Goal: Find contact information: Find contact information

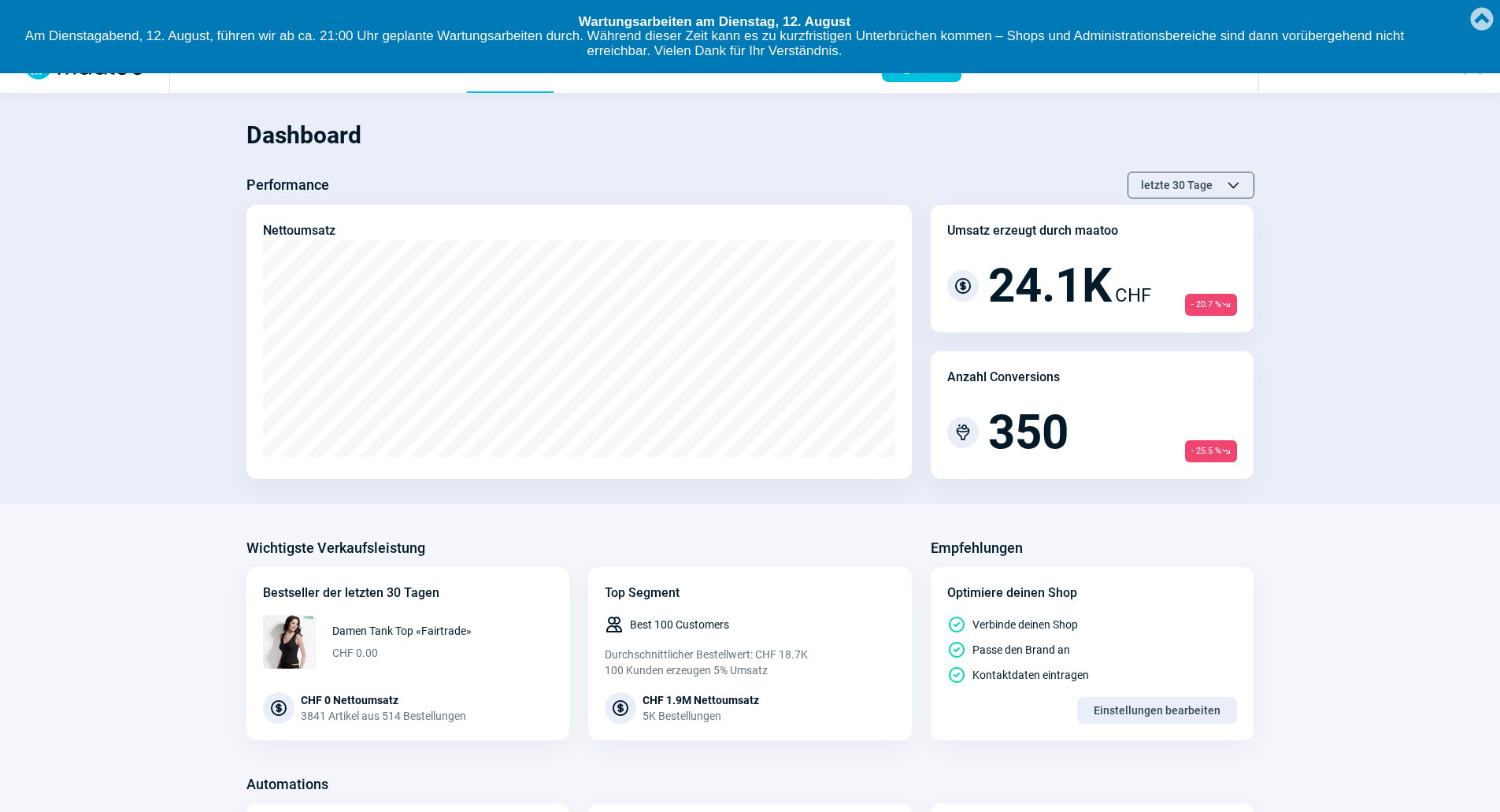
click at [1493, 16] on link "Created with Raphaël 2.1.2" at bounding box center [1481, 17] width 32 height 35
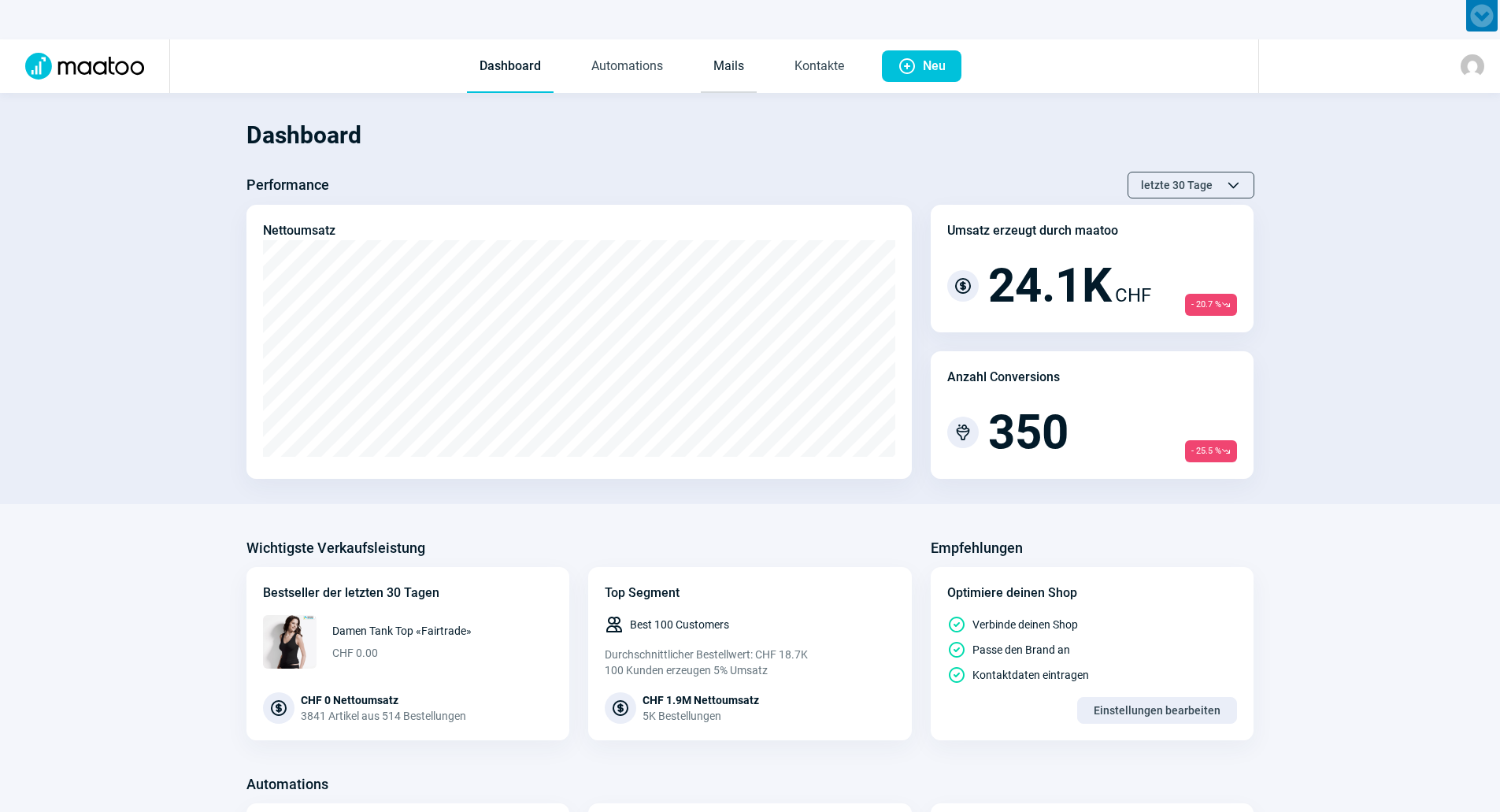
click at [746, 63] on link "Mails" at bounding box center [728, 67] width 56 height 52
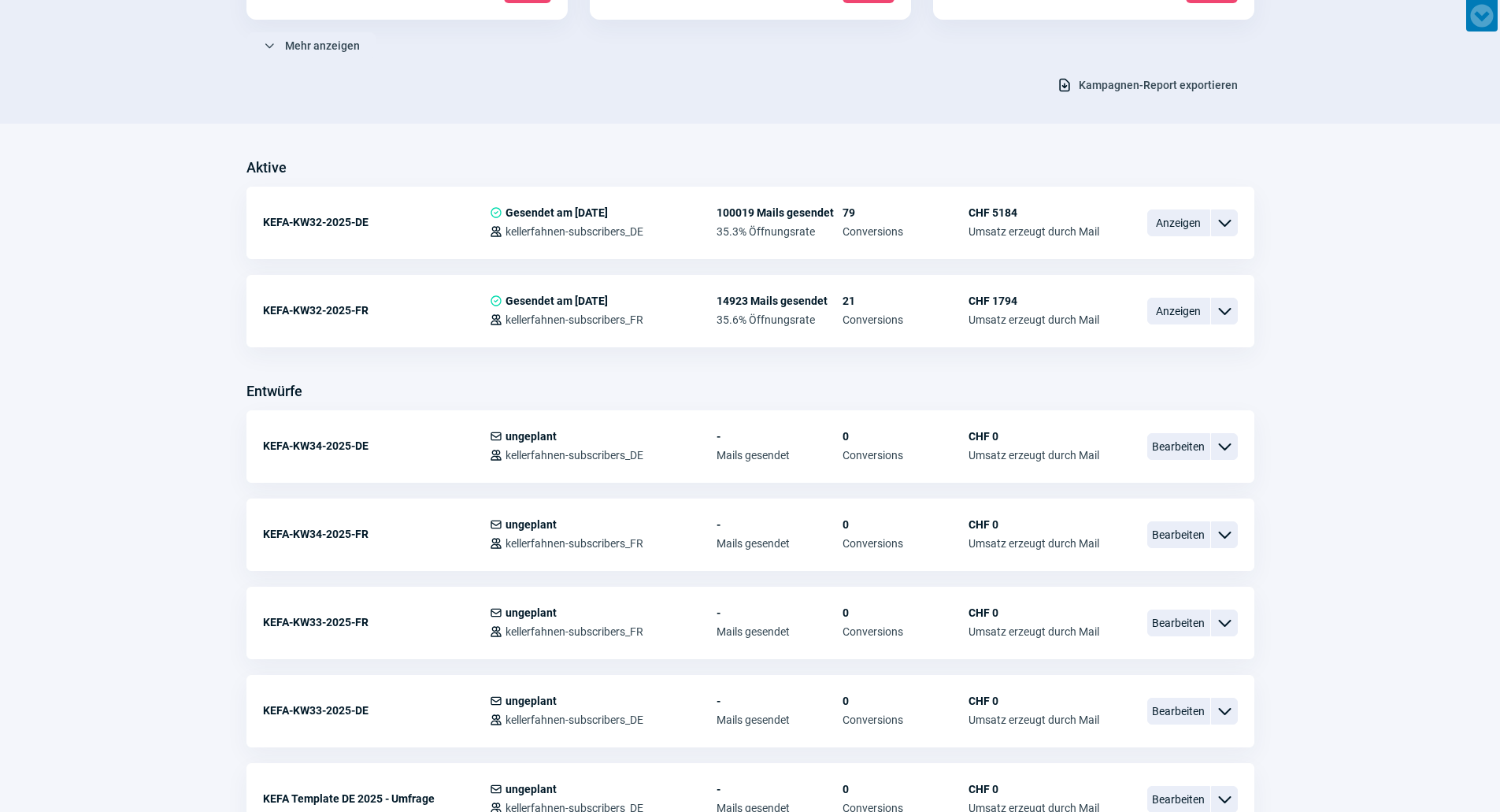
scroll to position [393, 0]
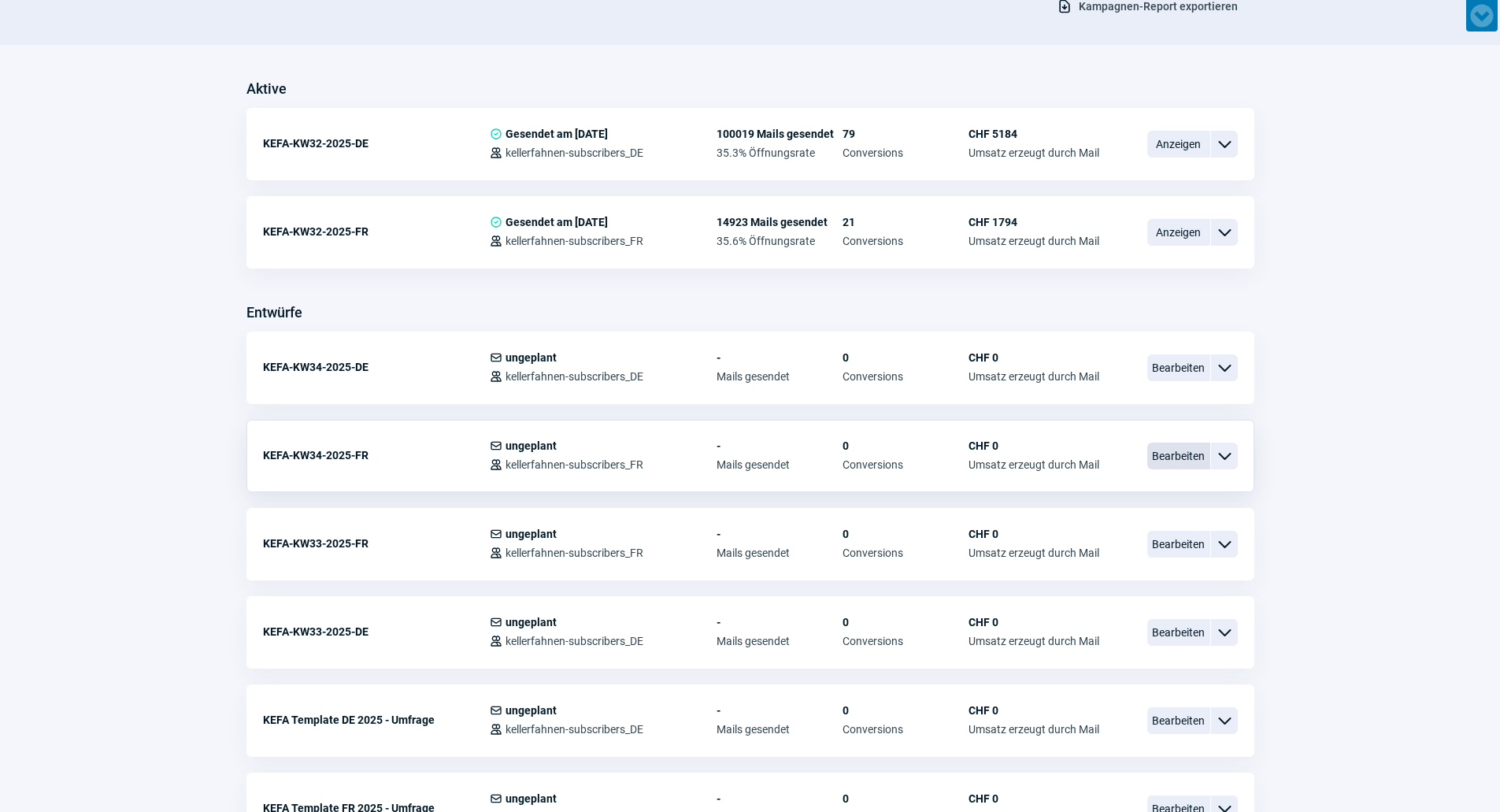
click at [1191, 453] on span "Bearbeiten" at bounding box center [1178, 456] width 63 height 27
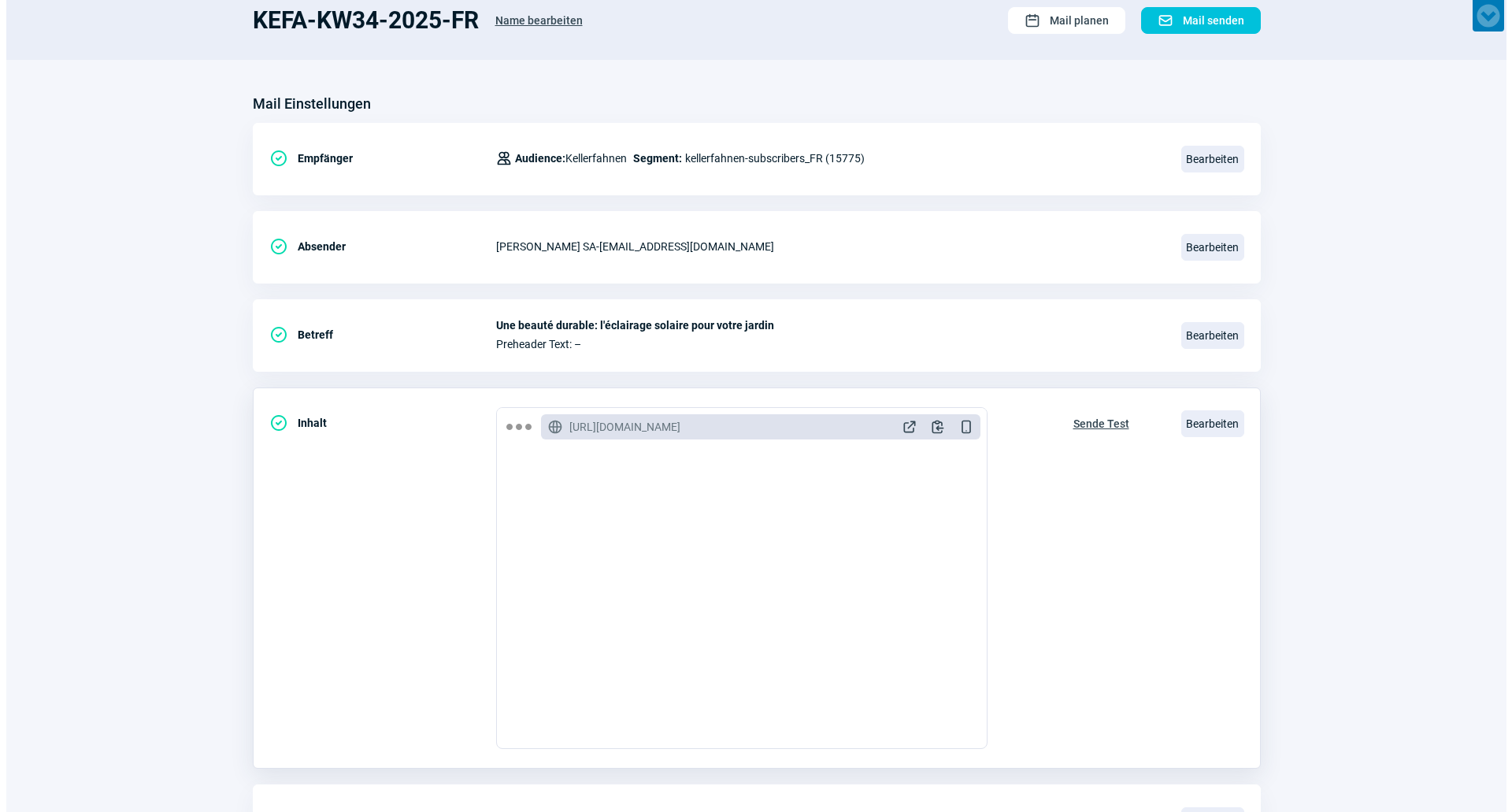
scroll to position [236, 0]
click at [1178, 425] on span "Bearbeiten" at bounding box center [1206, 423] width 63 height 27
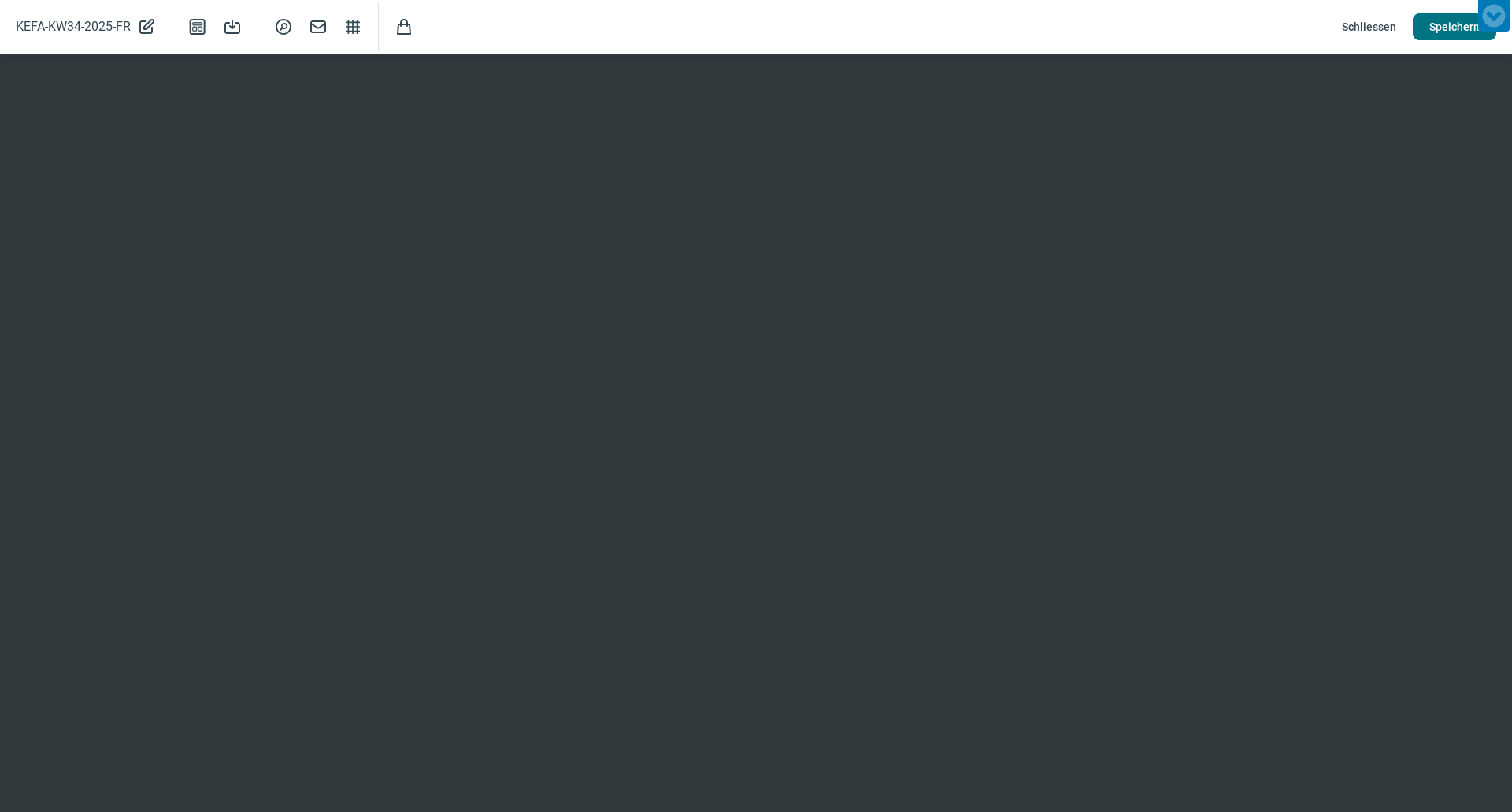
click at [1456, 24] on span "Speichern" at bounding box center [1454, 27] width 50 height 25
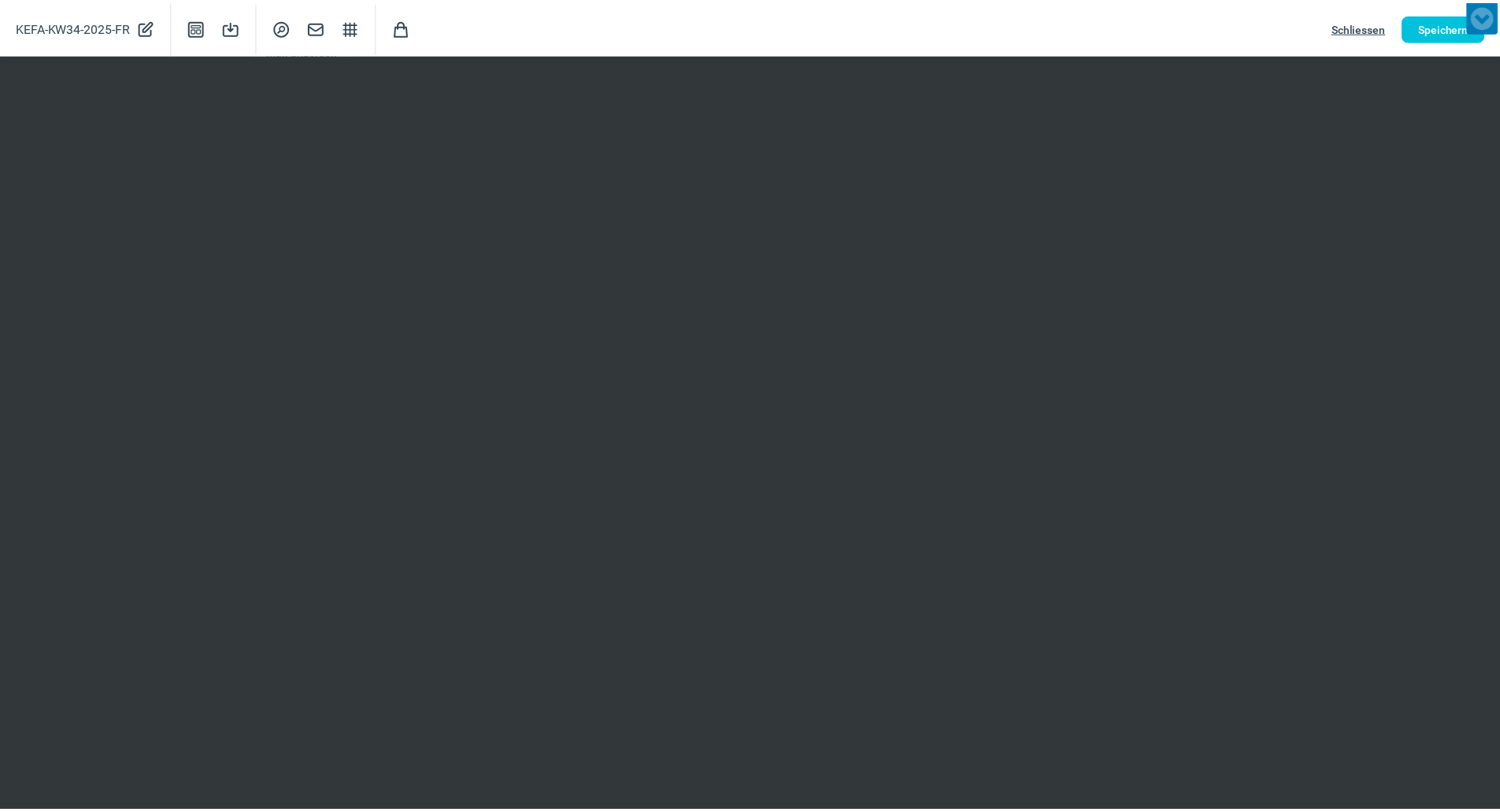
scroll to position [158, 0]
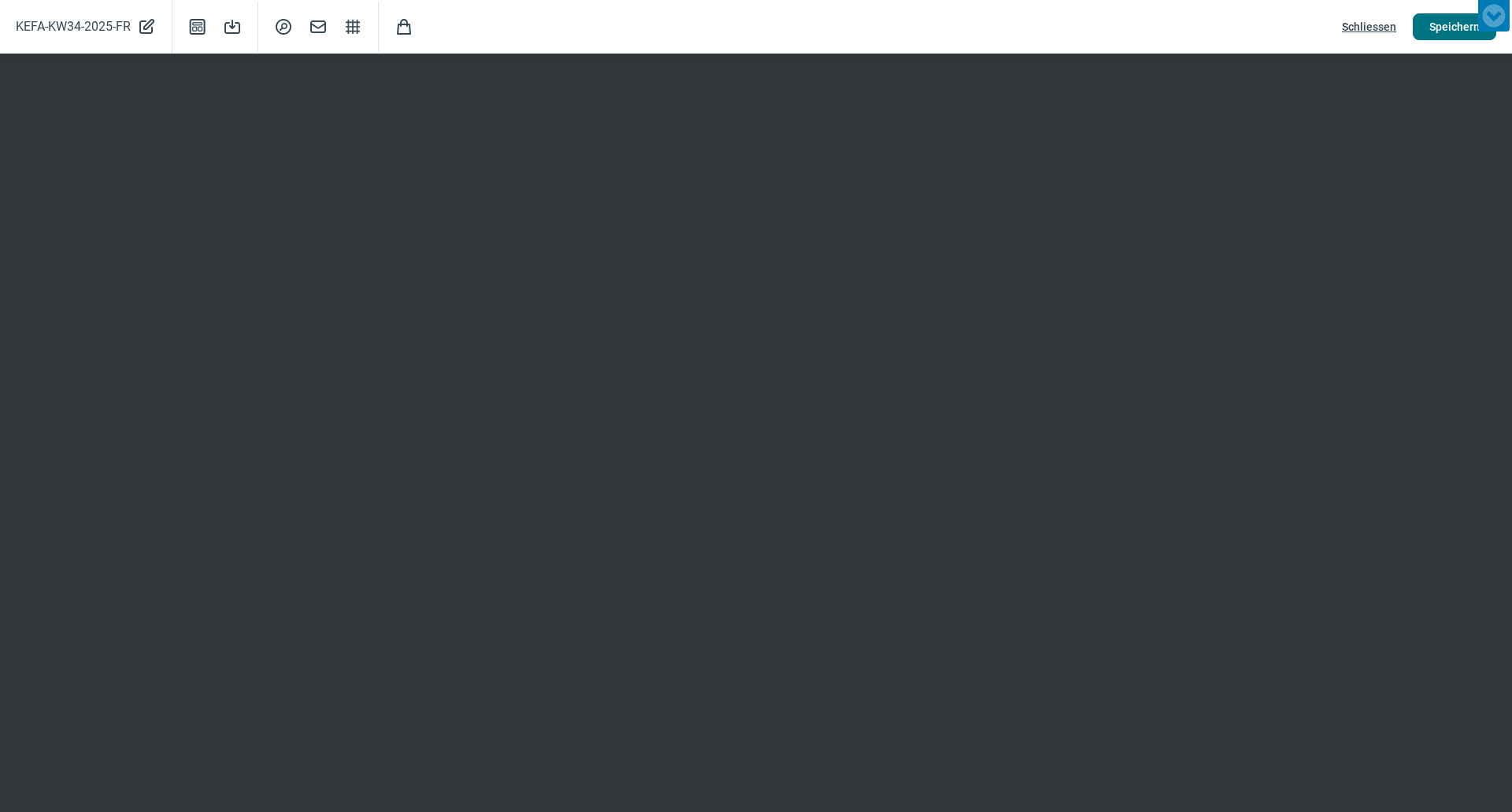
click at [1440, 33] on span "Speichern" at bounding box center [1454, 27] width 50 height 25
click at [1371, 31] on span "Schliessen" at bounding box center [1369, 27] width 54 height 25
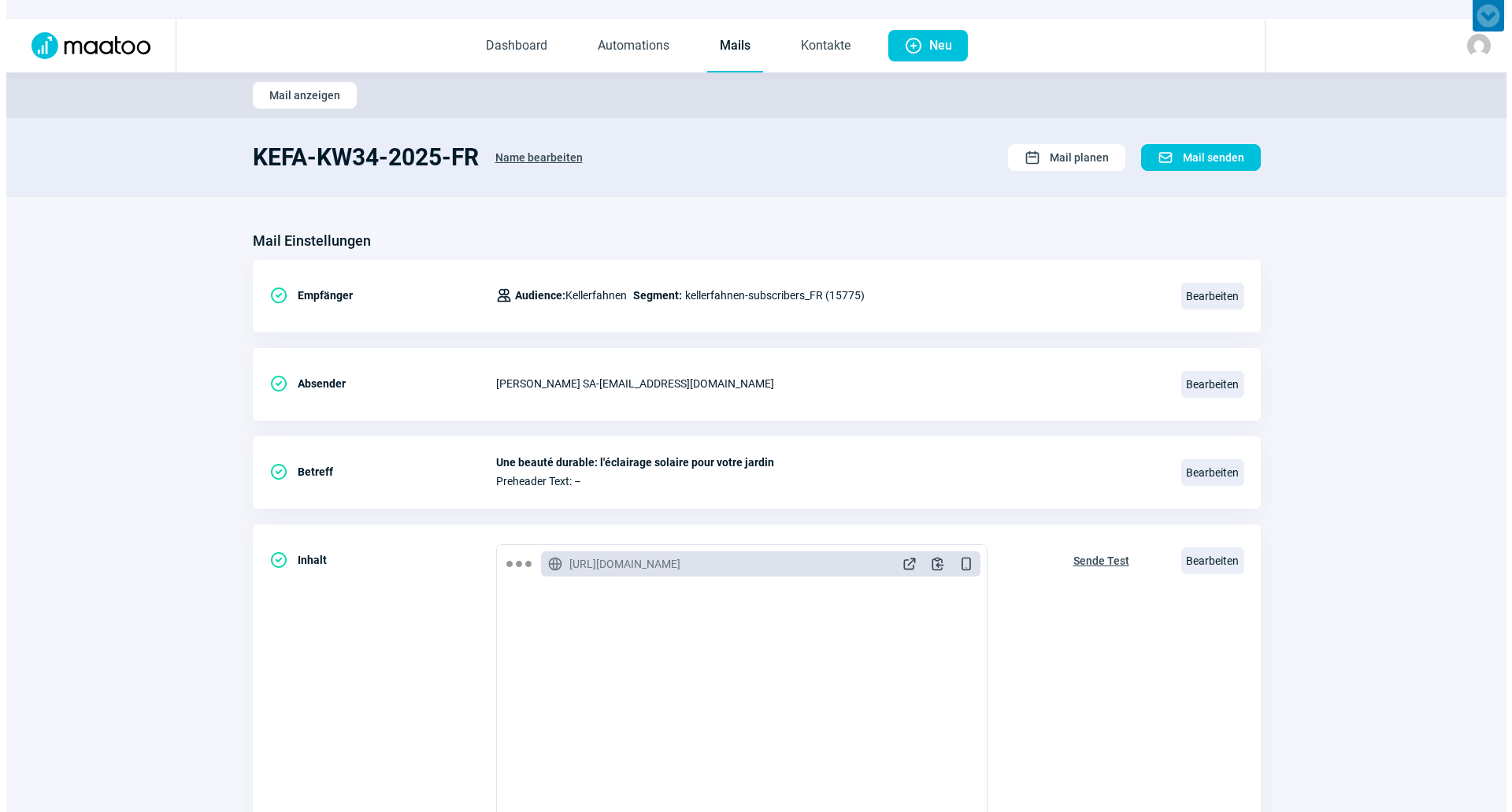
scroll to position [0, 0]
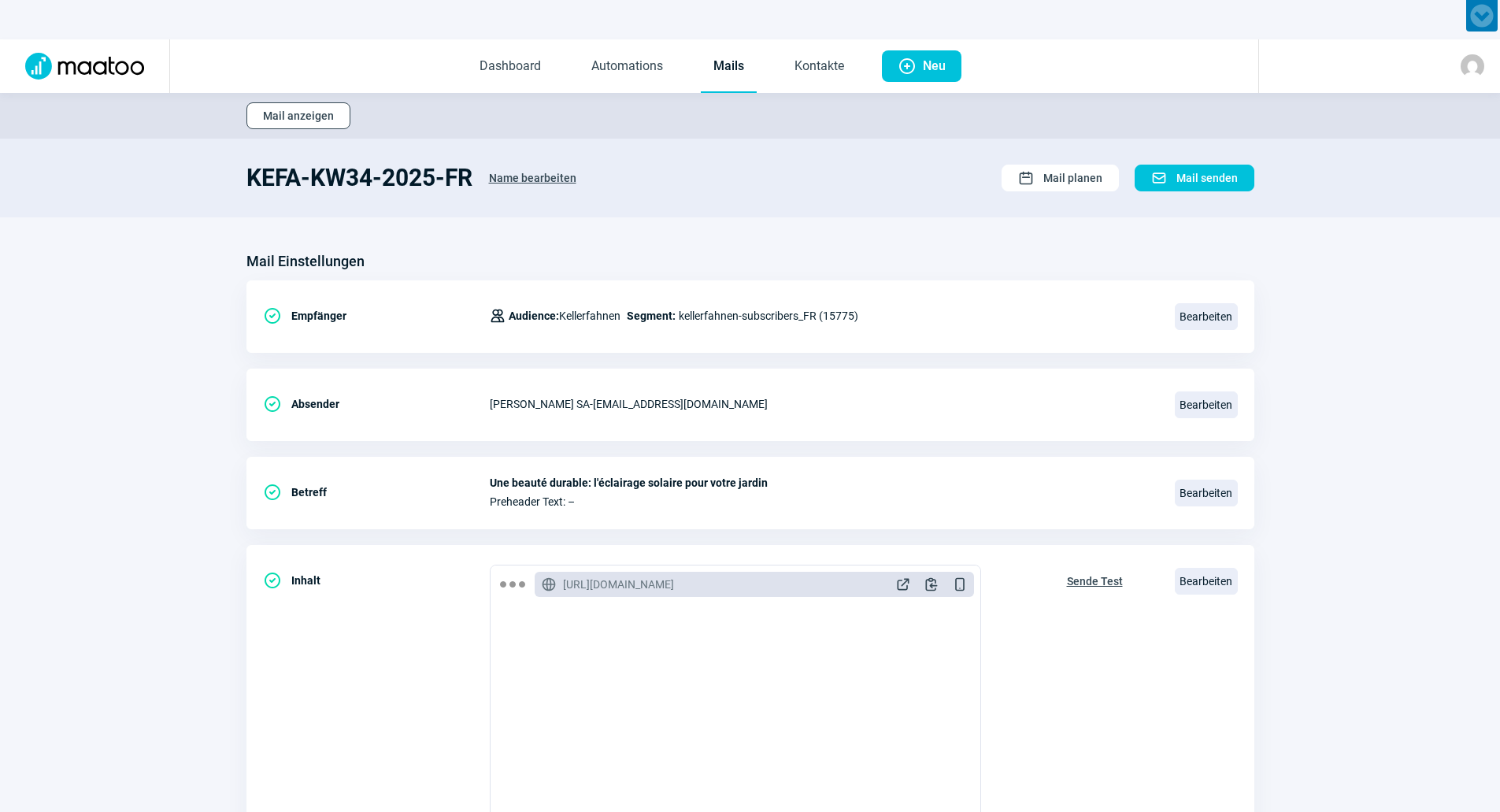
click at [308, 111] on span "Mail anzeigen" at bounding box center [298, 115] width 71 height 25
click at [806, 54] on link "Kontakte" at bounding box center [819, 67] width 75 height 52
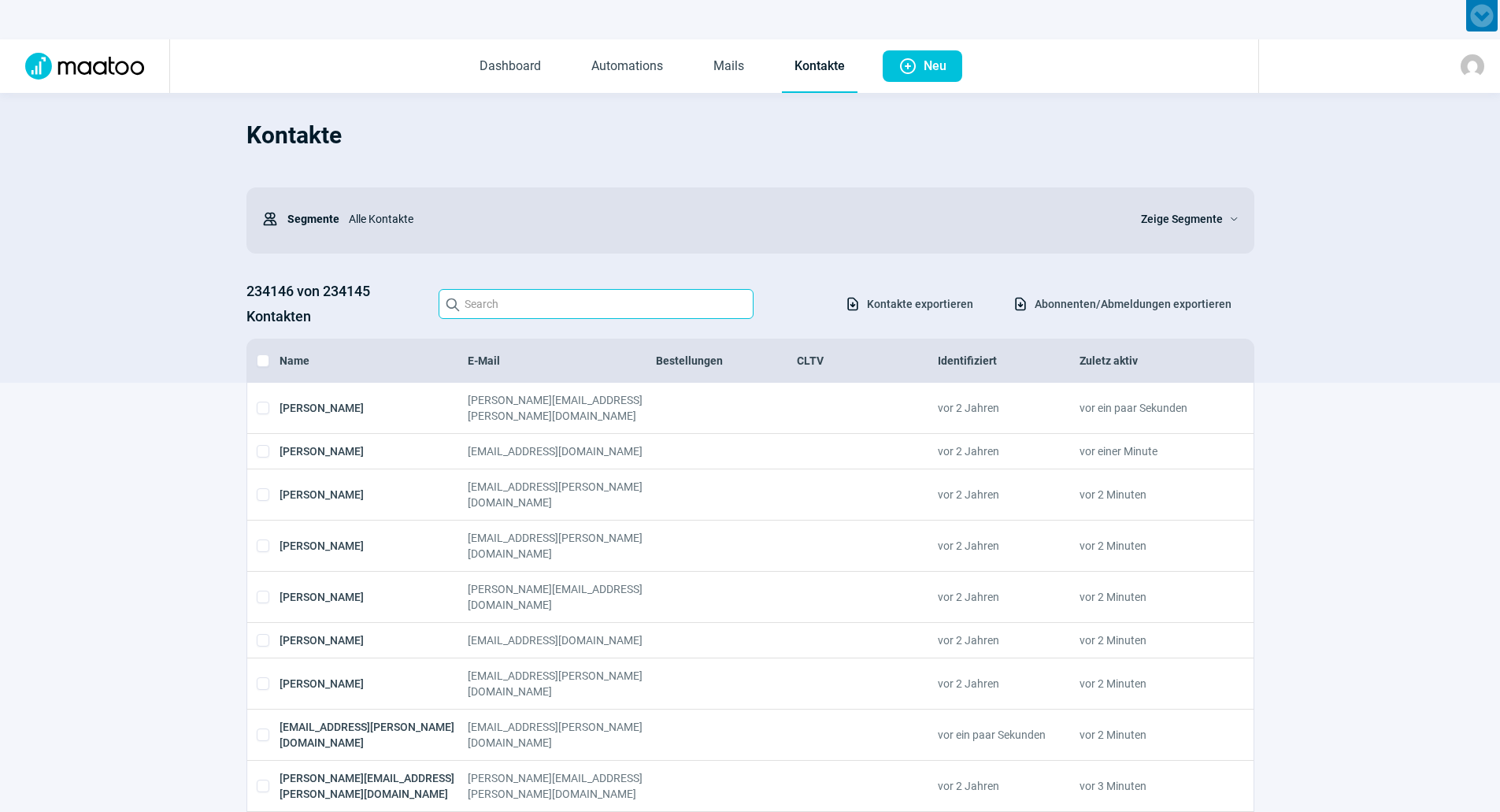
click at [599, 301] on input "Search icon" at bounding box center [596, 303] width 315 height 30
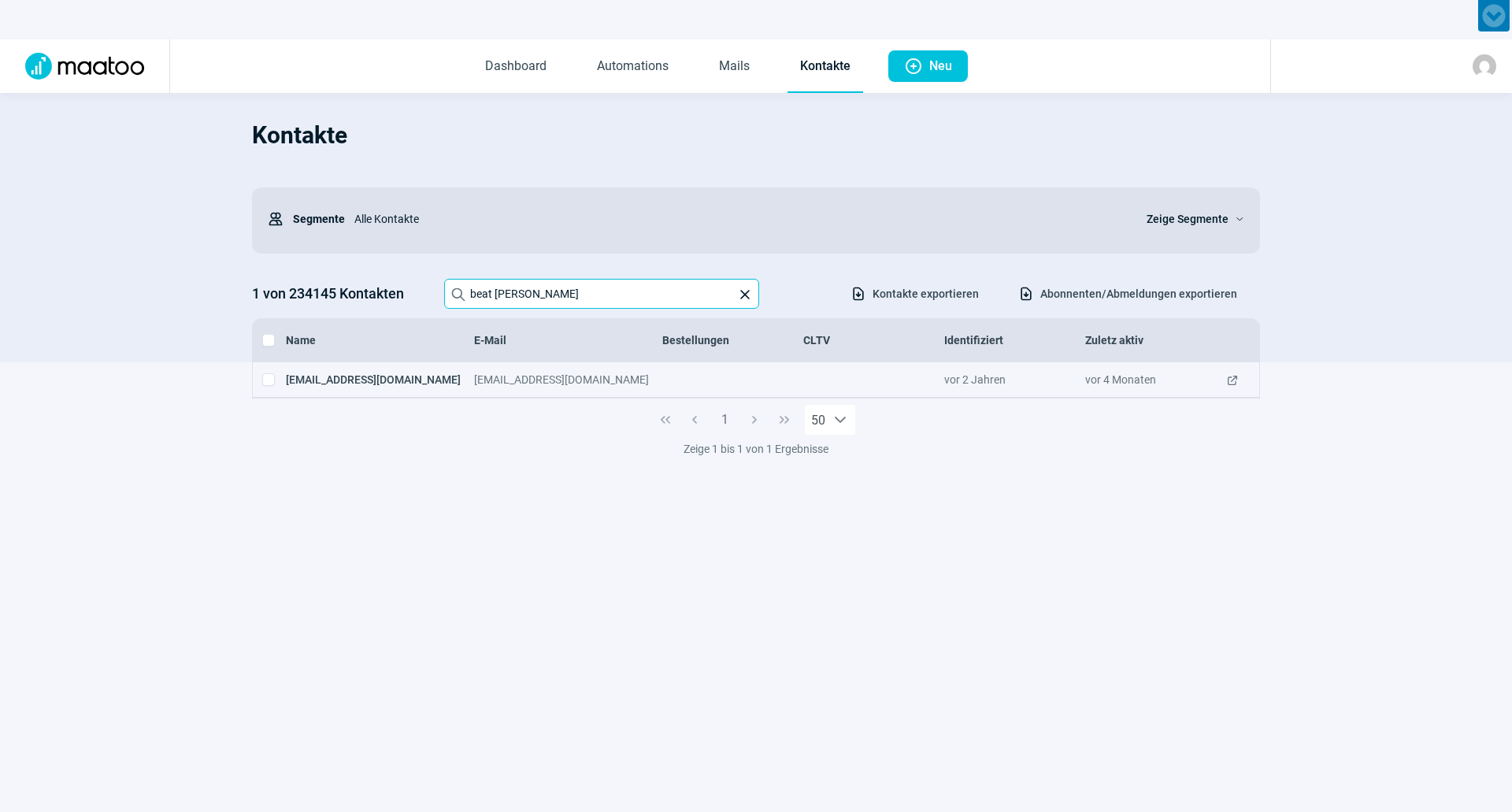
type input "beat heutschi"
click at [638, 375] on div "beat.heutschi@dorint.com" at bounding box center [569, 379] width 189 height 15
click at [423, 368] on div "beat.heutschi@dorint.com beat.heutschi@dorint.com vor 2 Jahren vor 4 Monaten Ex…" at bounding box center [756, 379] width 1007 height 36
click at [1232, 380] on span "ExternalLink icon" at bounding box center [1232, 379] width 13 height 15
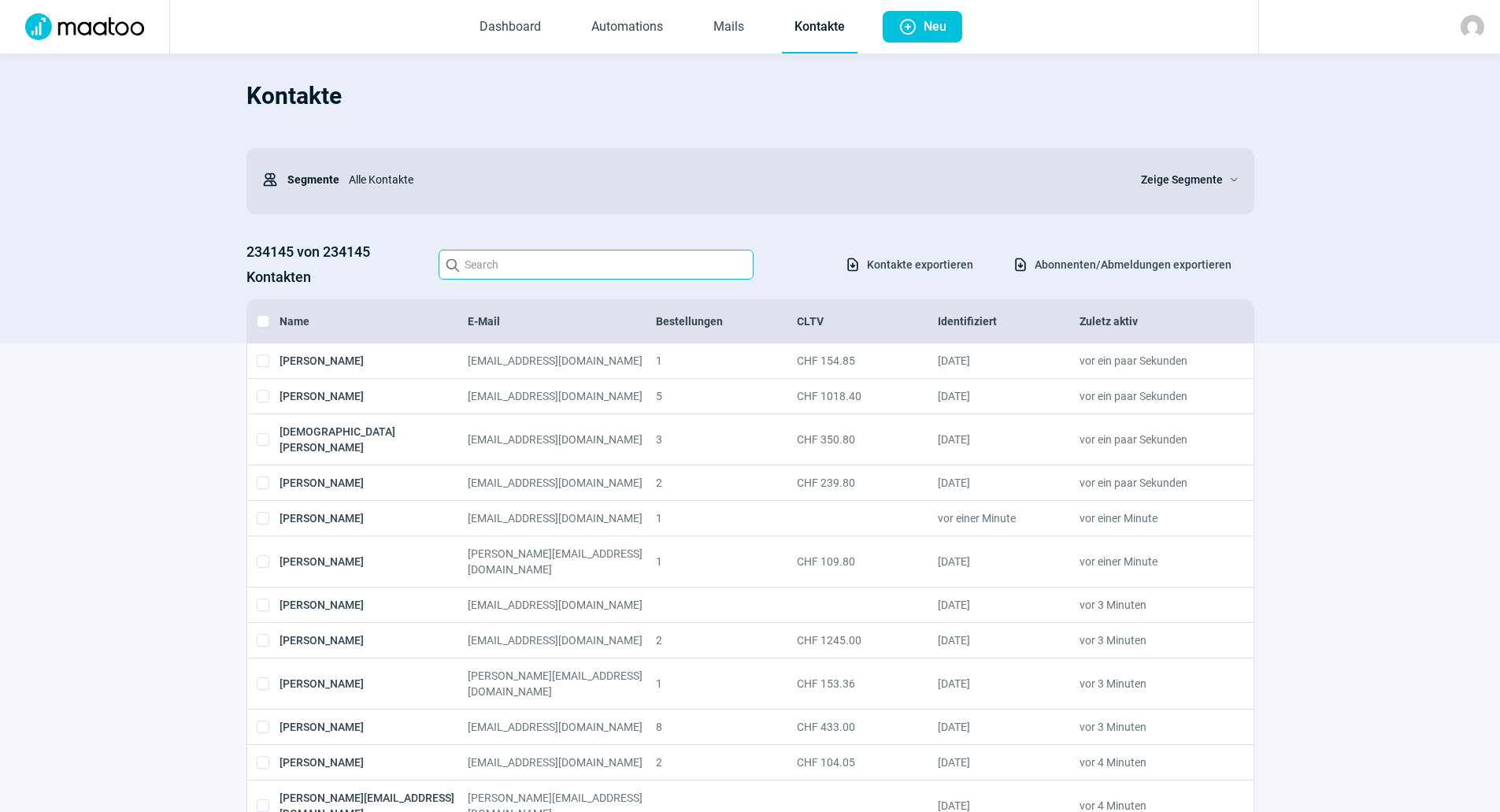
click at [589, 256] on input "Search icon" at bounding box center [596, 264] width 315 height 30
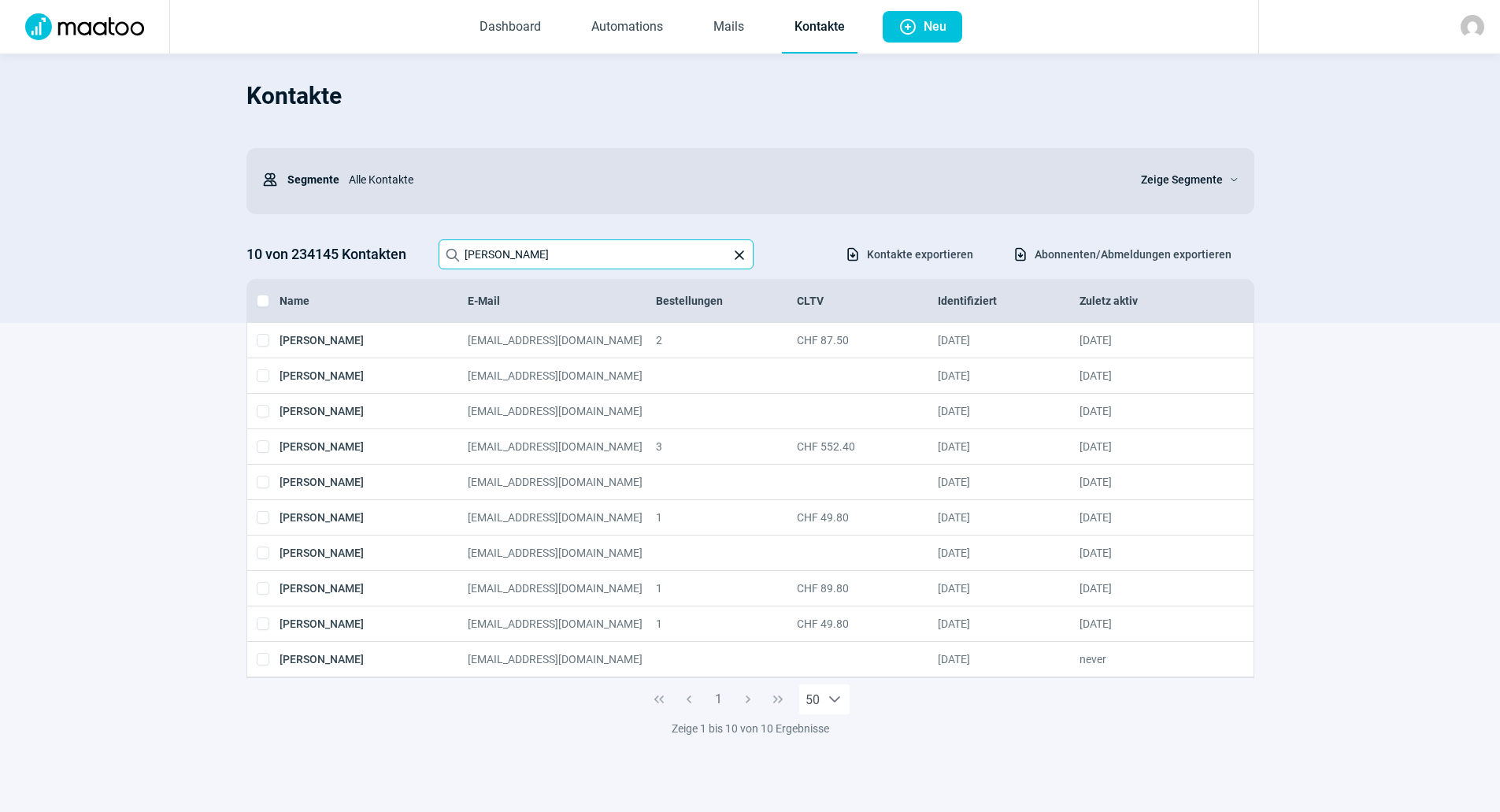
click at [522, 261] on input "Eva-Maria" at bounding box center [596, 254] width 315 height 30
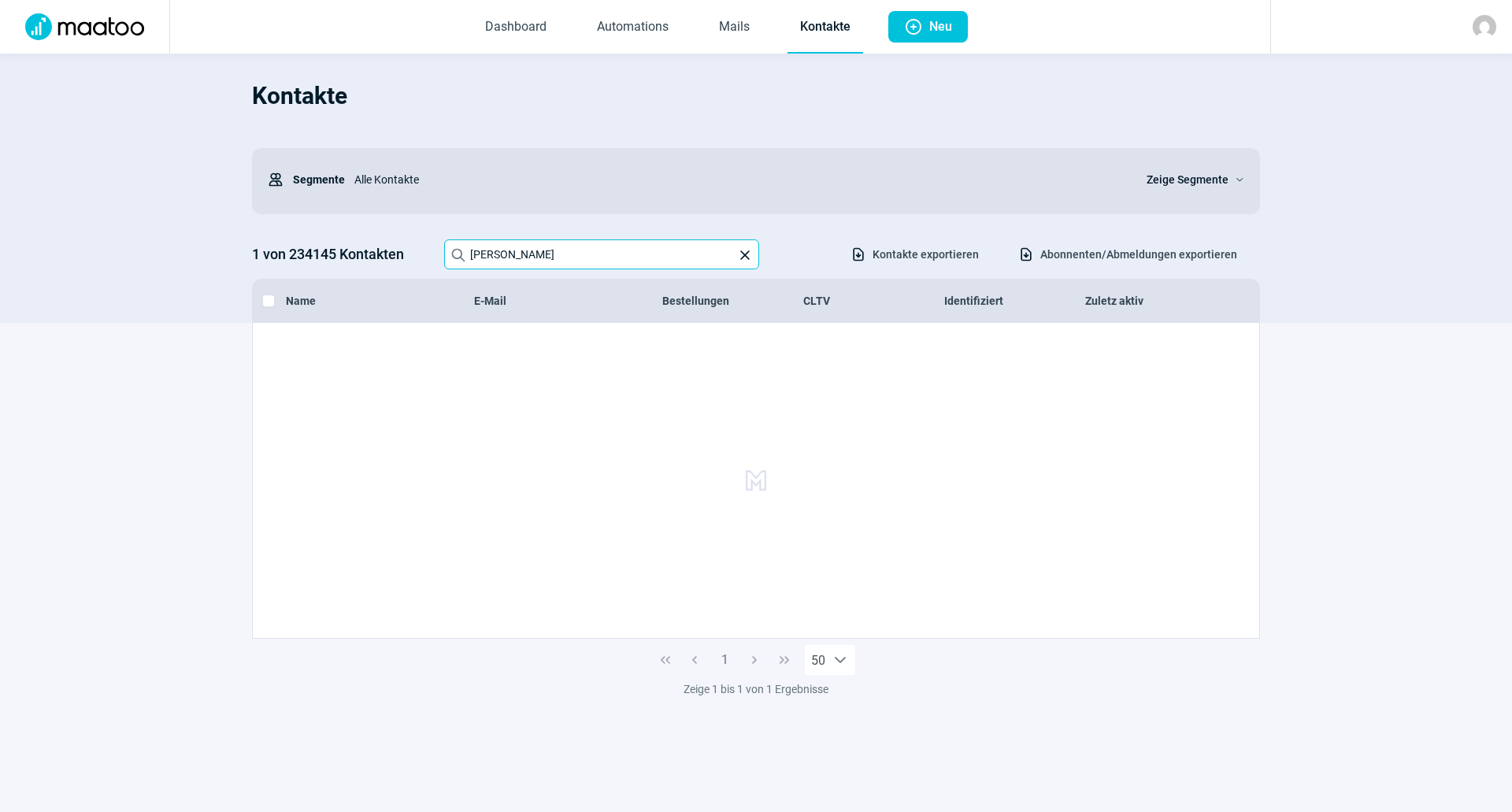
type input "Evelyne Car"
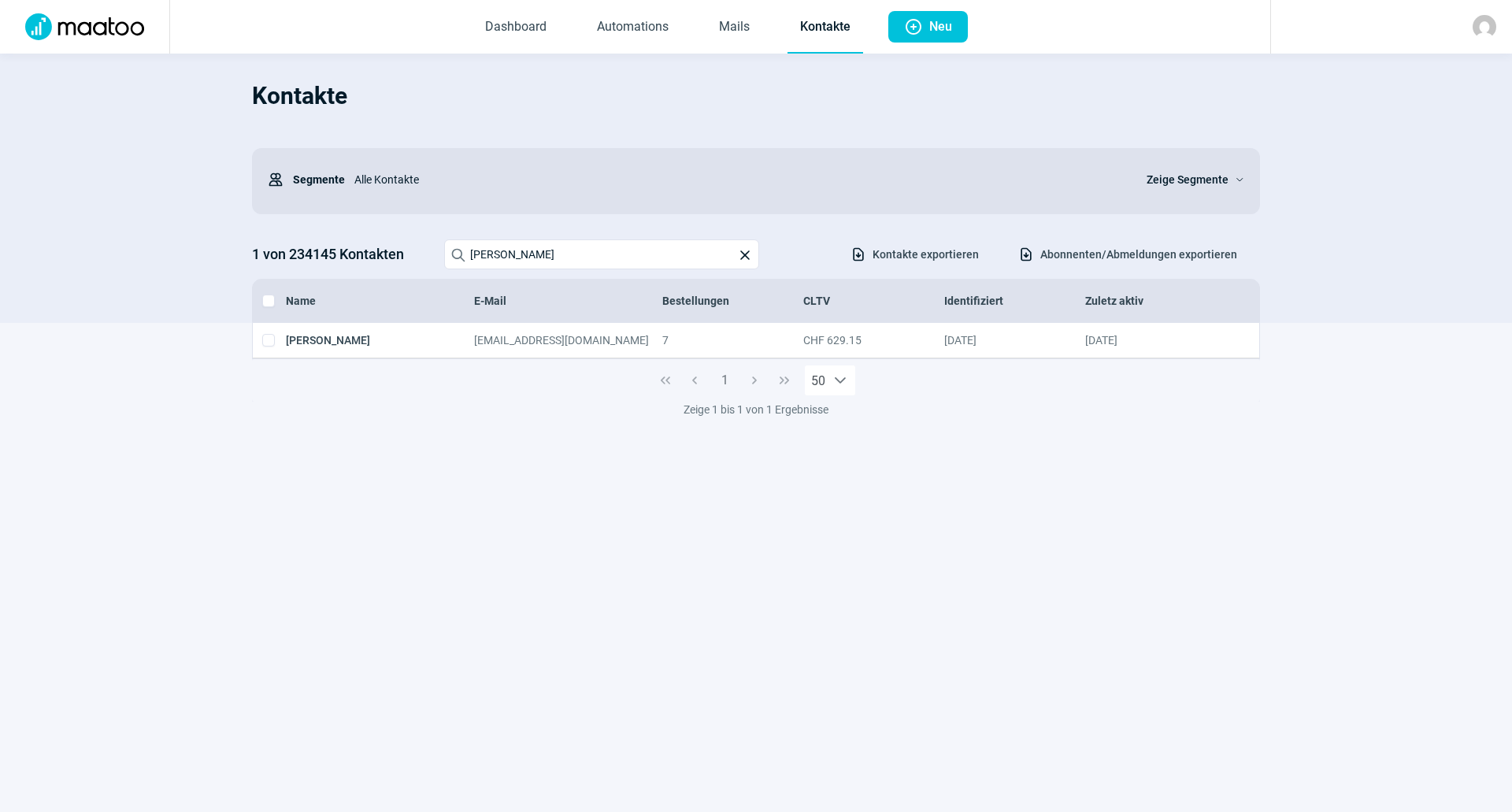
click at [111, 383] on section "Evelyne Carruzzo jbcarr@bluewin.ch 7 CHF 629.15 vor 2 Jahren vor einem Monat Ex…" at bounding box center [756, 407] width 1512 height 170
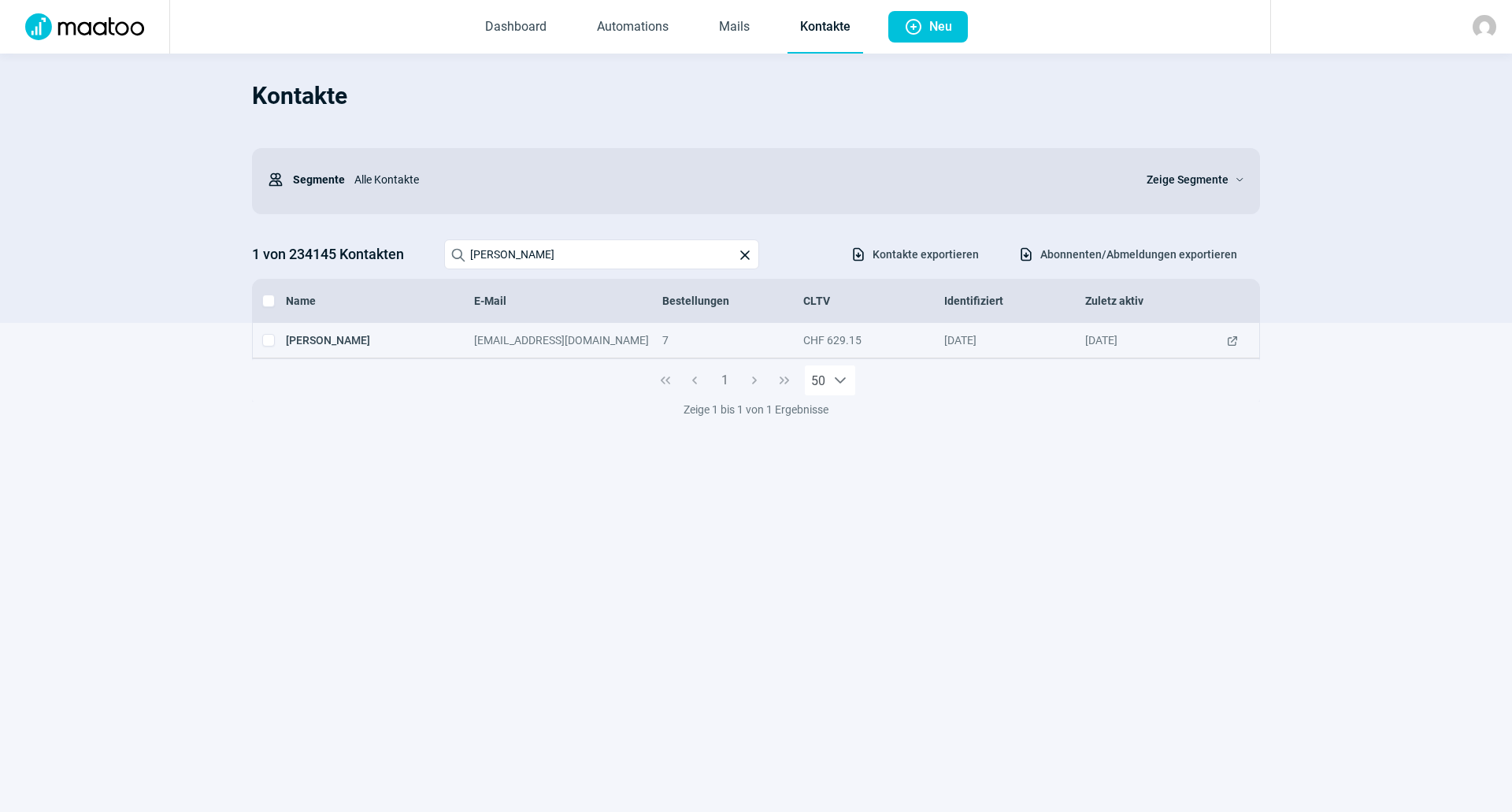
click at [1236, 343] on span "ExternalLink icon" at bounding box center [1232, 340] width 13 height 15
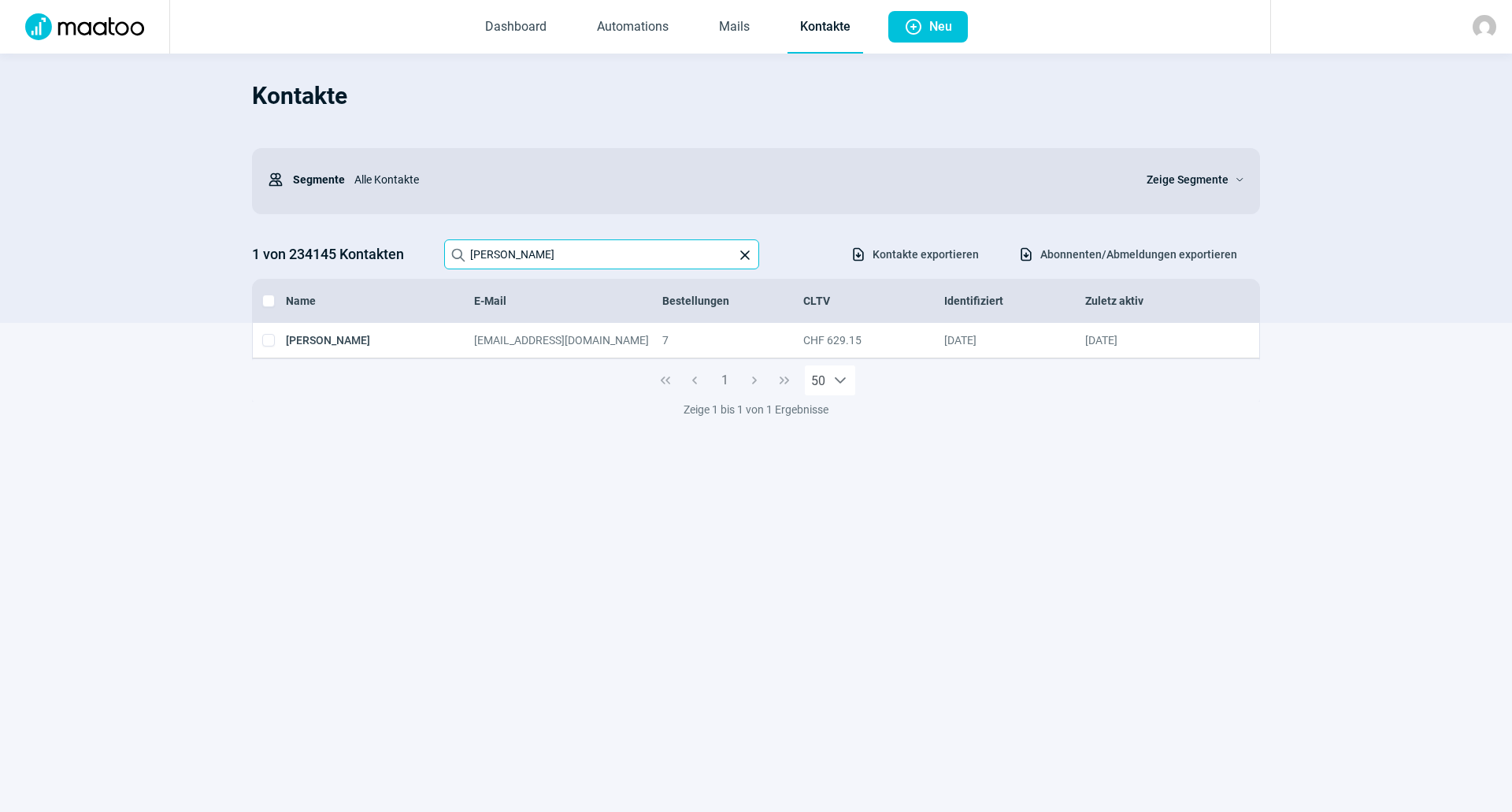
drag, startPoint x: 688, startPoint y: 257, endPoint x: 470, endPoint y: 185, distance: 229.6
click at [688, 257] on input "Evelyne Car" at bounding box center [601, 254] width 315 height 30
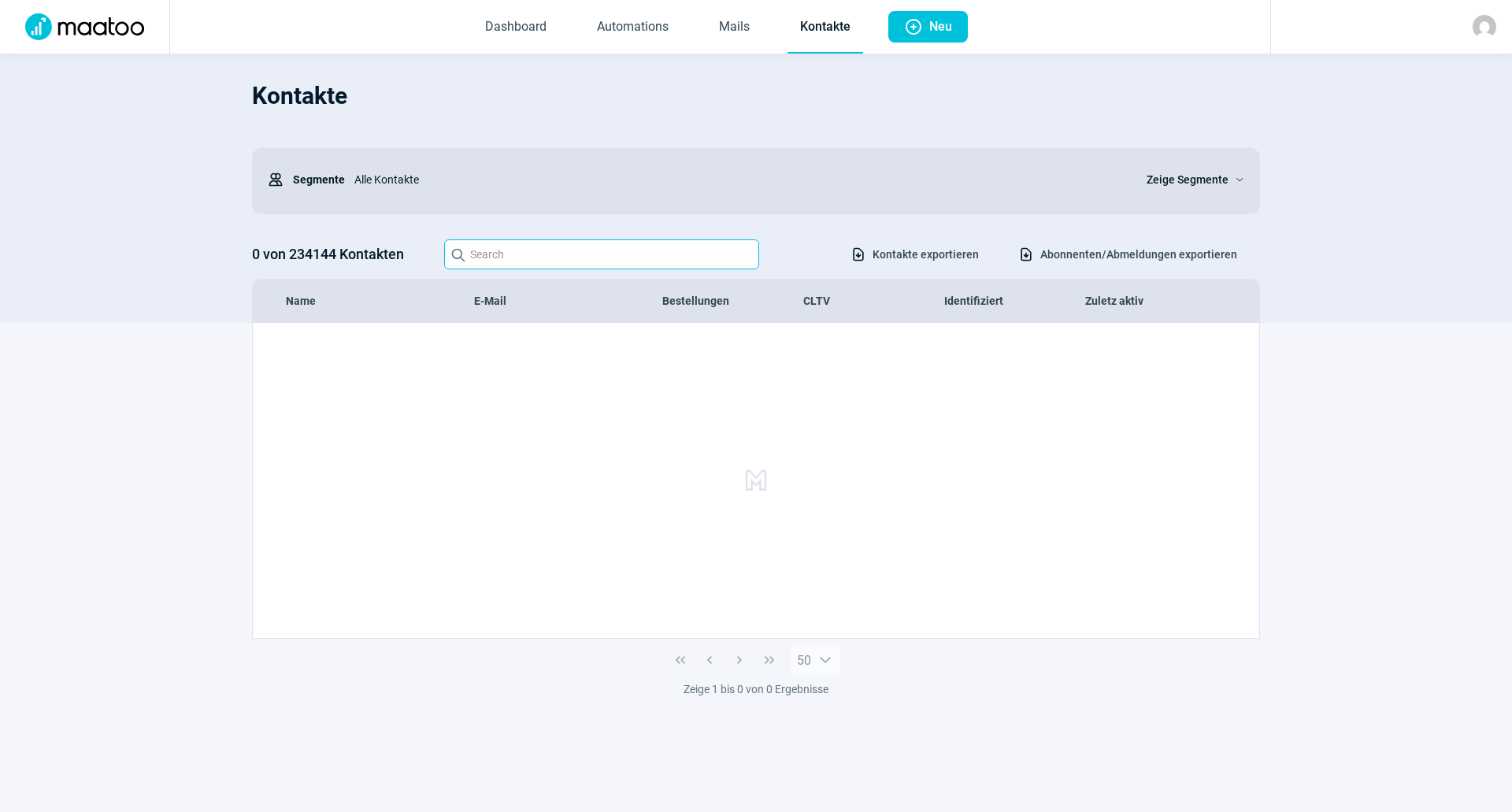
click at [522, 255] on input "Search icon" at bounding box center [601, 254] width 315 height 30
type input "e"
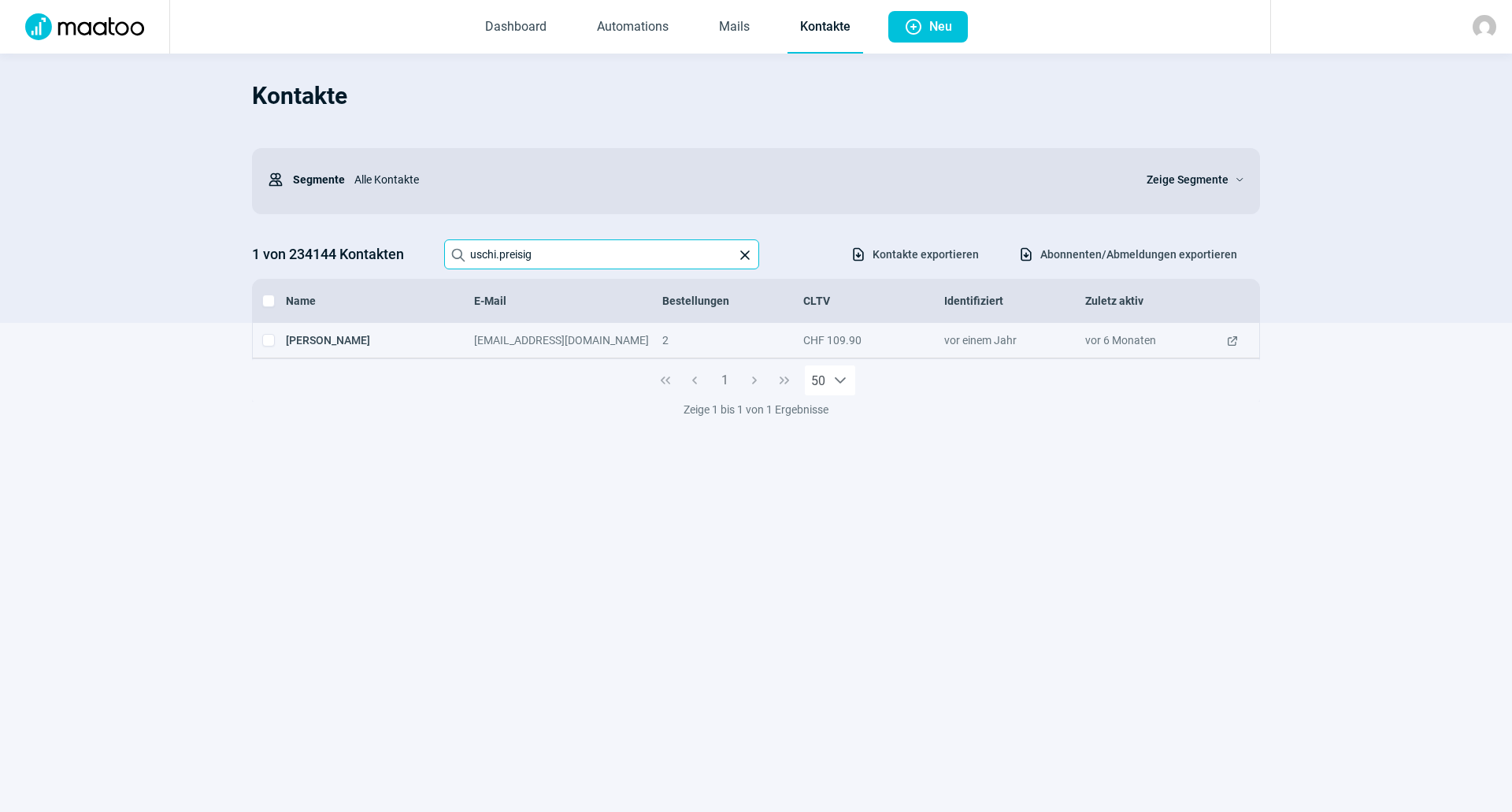
type input "uschi.preisig"
click at [1231, 342] on span "ExternalLink icon" at bounding box center [1232, 340] width 13 height 15
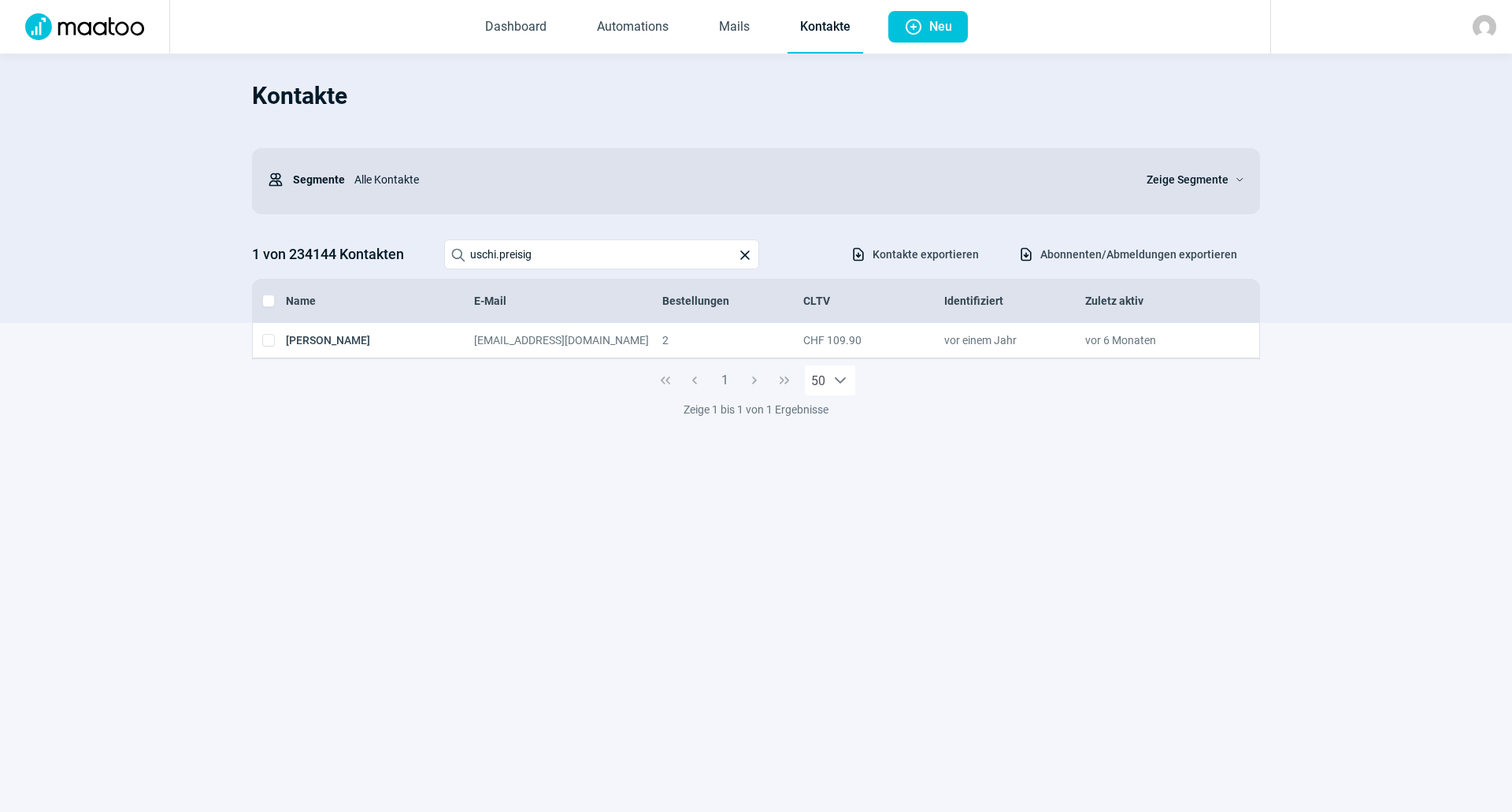
click at [738, 252] on span "X icon" at bounding box center [745, 255] width 15 height 15
click at [738, 252] on input "uschi.preisig" at bounding box center [601, 254] width 315 height 30
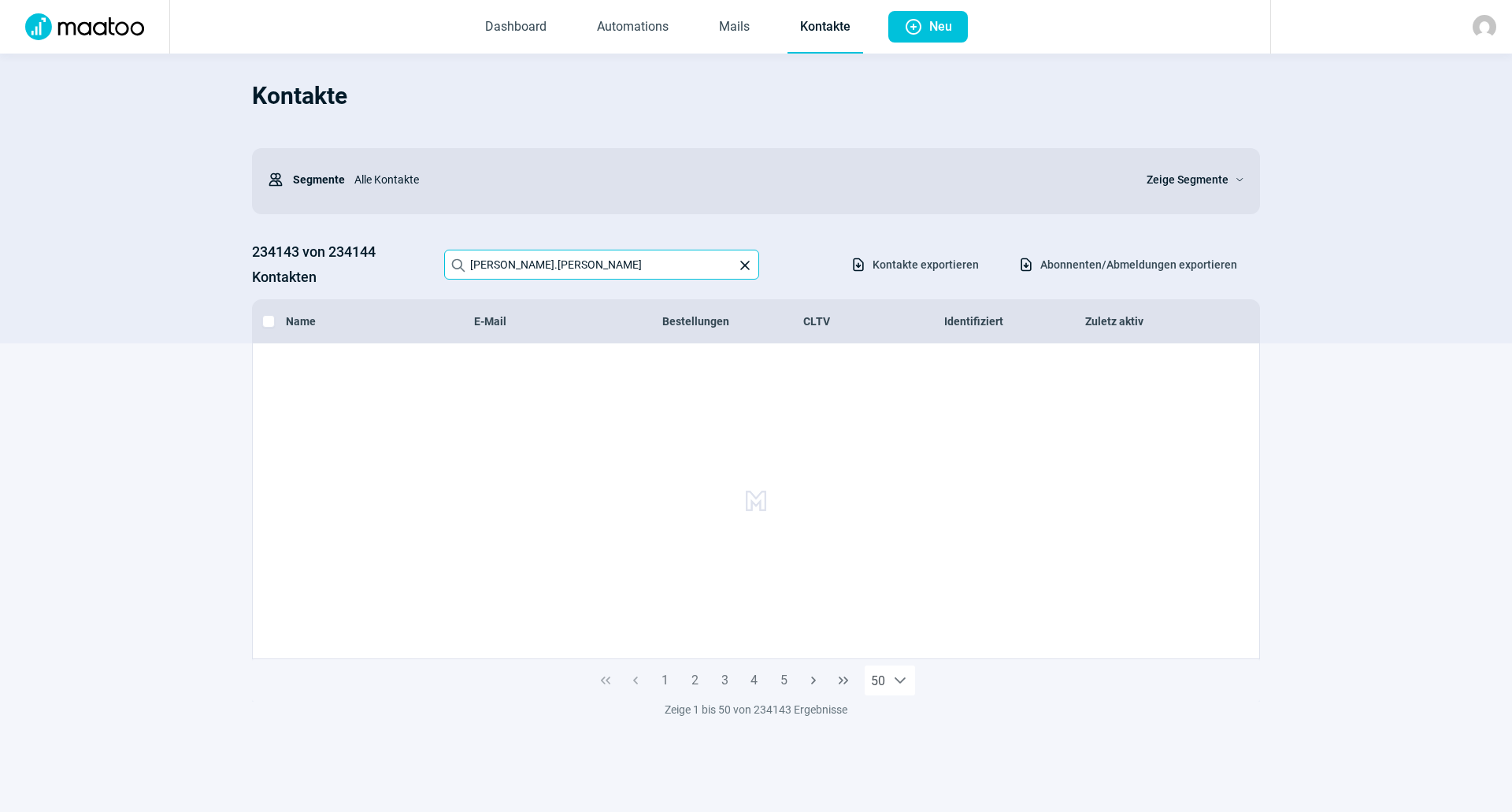
type input "rolf.e.baumann"
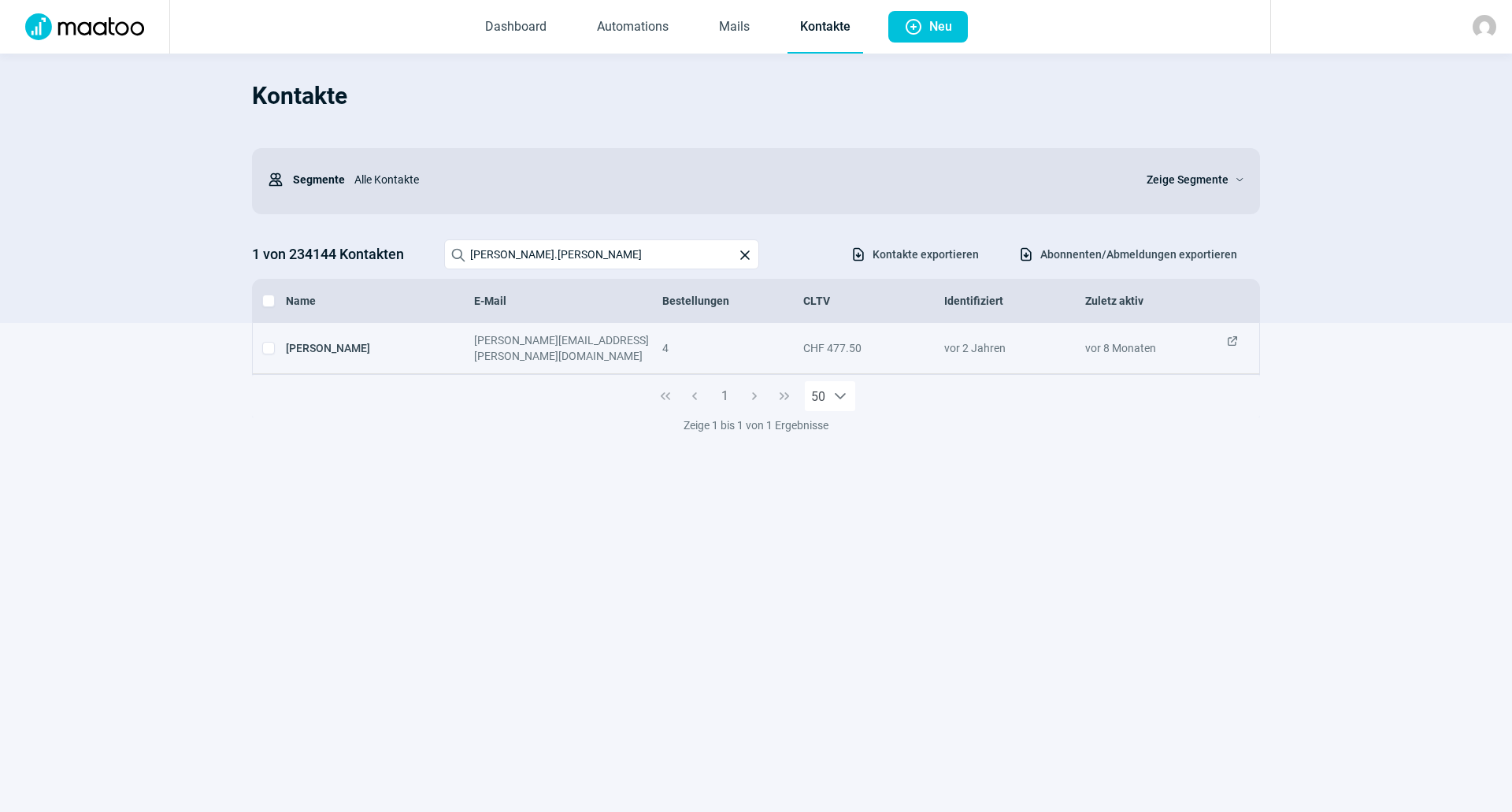
click at [1227, 340] on span "ExternalLink icon" at bounding box center [1232, 347] width 13 height 32
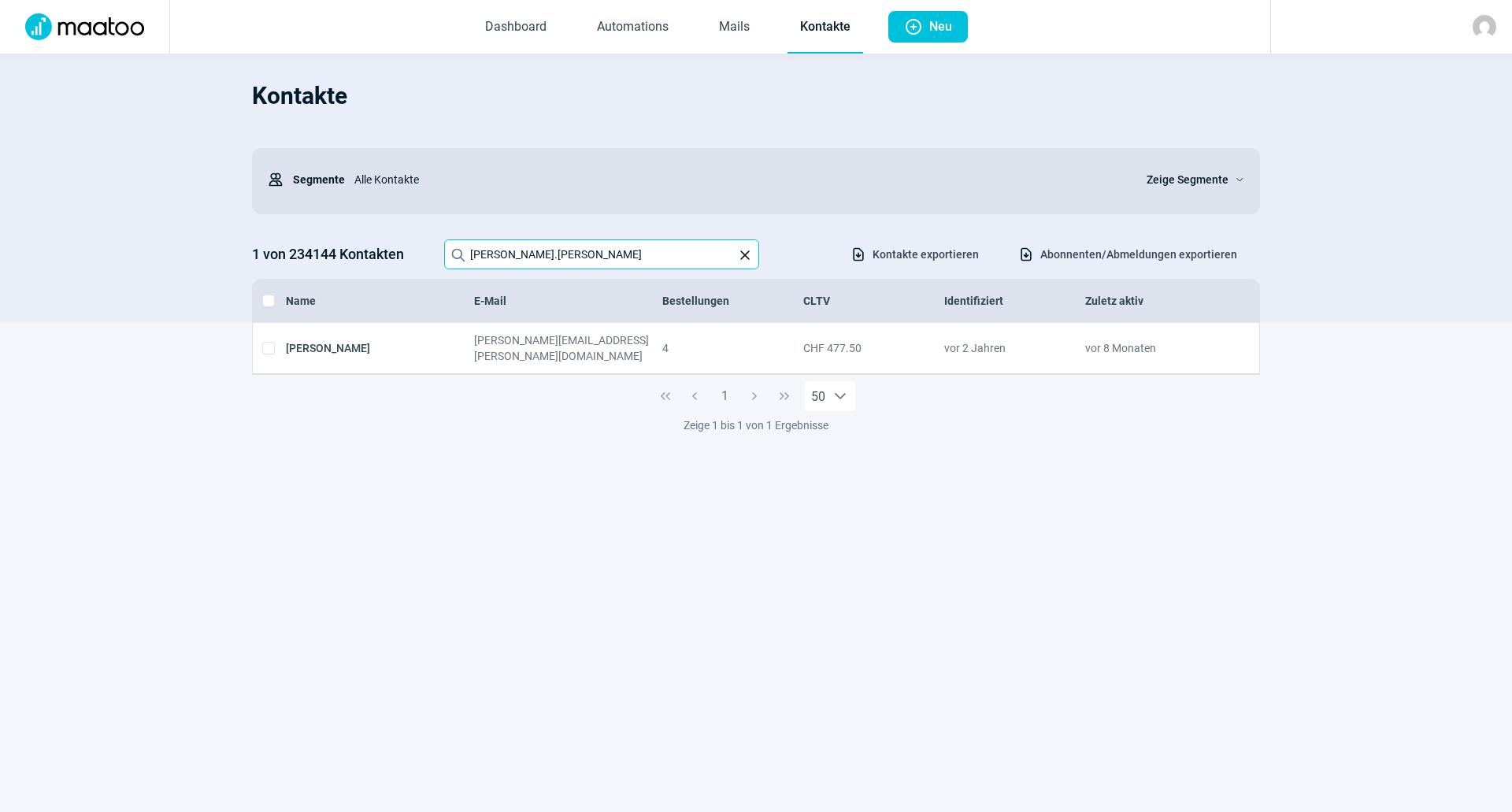
click at [630, 248] on input "rolf.e.baumann" at bounding box center [601, 254] width 315 height 30
click at [506, 425] on section "Rolf E. Baumann rolf.e.baumann@bluewin.ch 4 CHF 477.50 vor 2 Jahren vor 8 Monat…" at bounding box center [756, 415] width 1512 height 186
click at [582, 250] on input "rolf.e.baumann" at bounding box center [601, 254] width 315 height 30
click at [500, 393] on div "1 50" at bounding box center [756, 395] width 1008 height 42
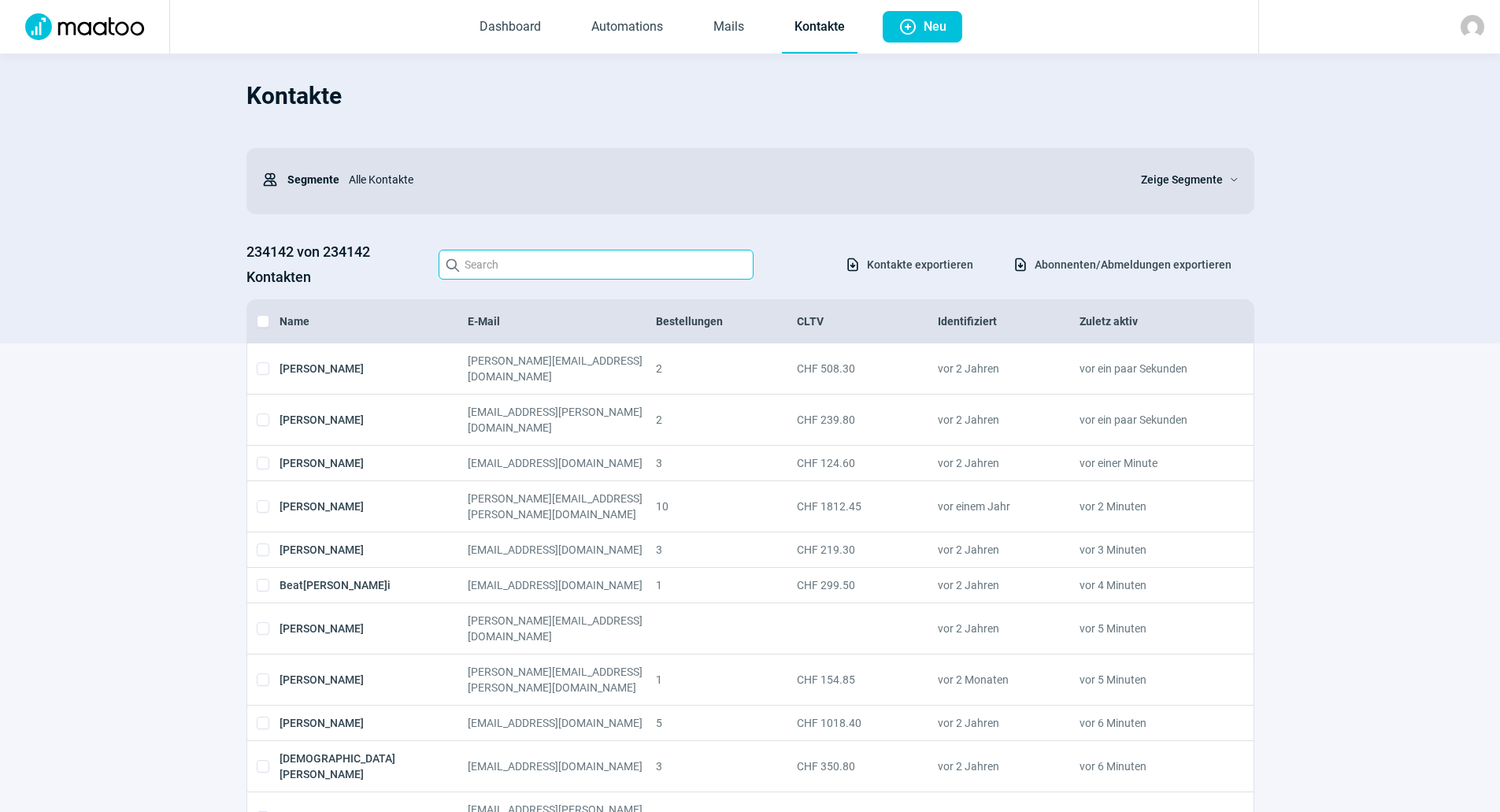
click at [516, 263] on input "Search icon" at bounding box center [596, 264] width 315 height 30
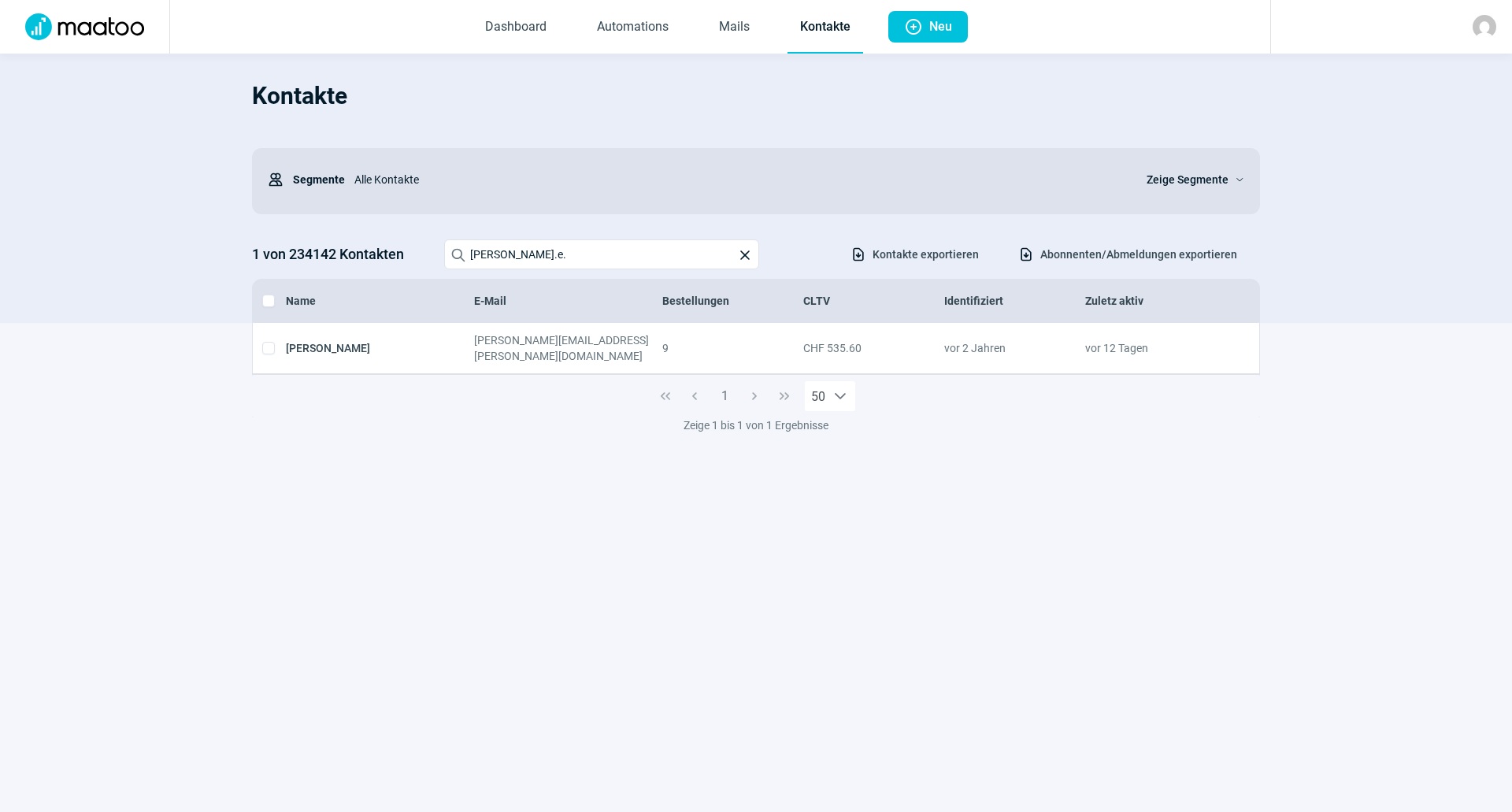
click at [418, 386] on div "1 50" at bounding box center [756, 395] width 1008 height 42
click at [190, 109] on section "Kontakte Users icon Segmente Alle Kontakte Zeige Segmente ChevronDown icon 1 vo…" at bounding box center [756, 189] width 1512 height 269
click at [533, 257] on input "[PERSON_NAME].e." at bounding box center [601, 254] width 315 height 30
click at [526, 263] on input "[PERSON_NAME].e." at bounding box center [601, 254] width 315 height 30
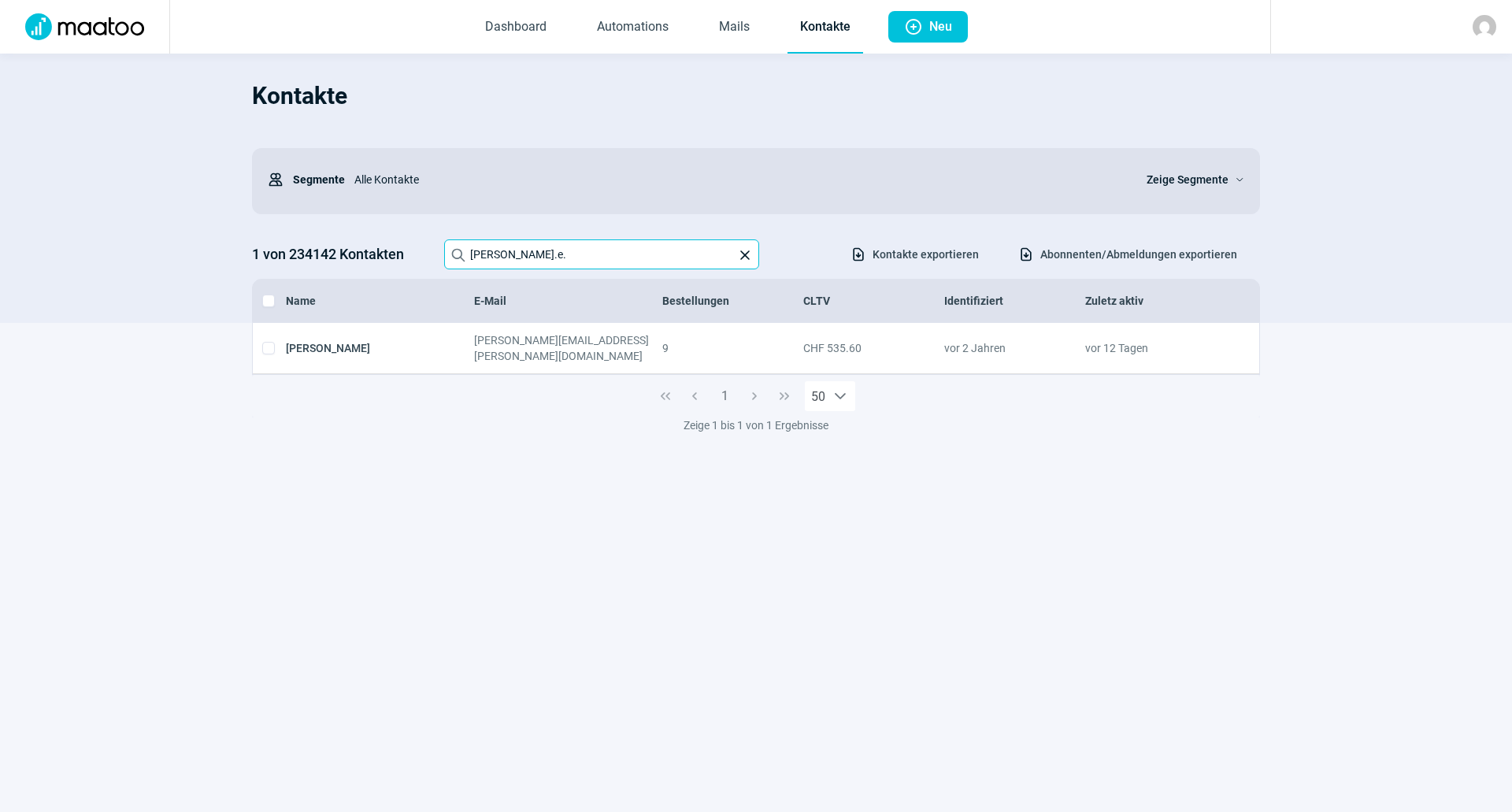
click at [526, 263] on input "[PERSON_NAME].e." at bounding box center [601, 254] width 315 height 30
type input "D"
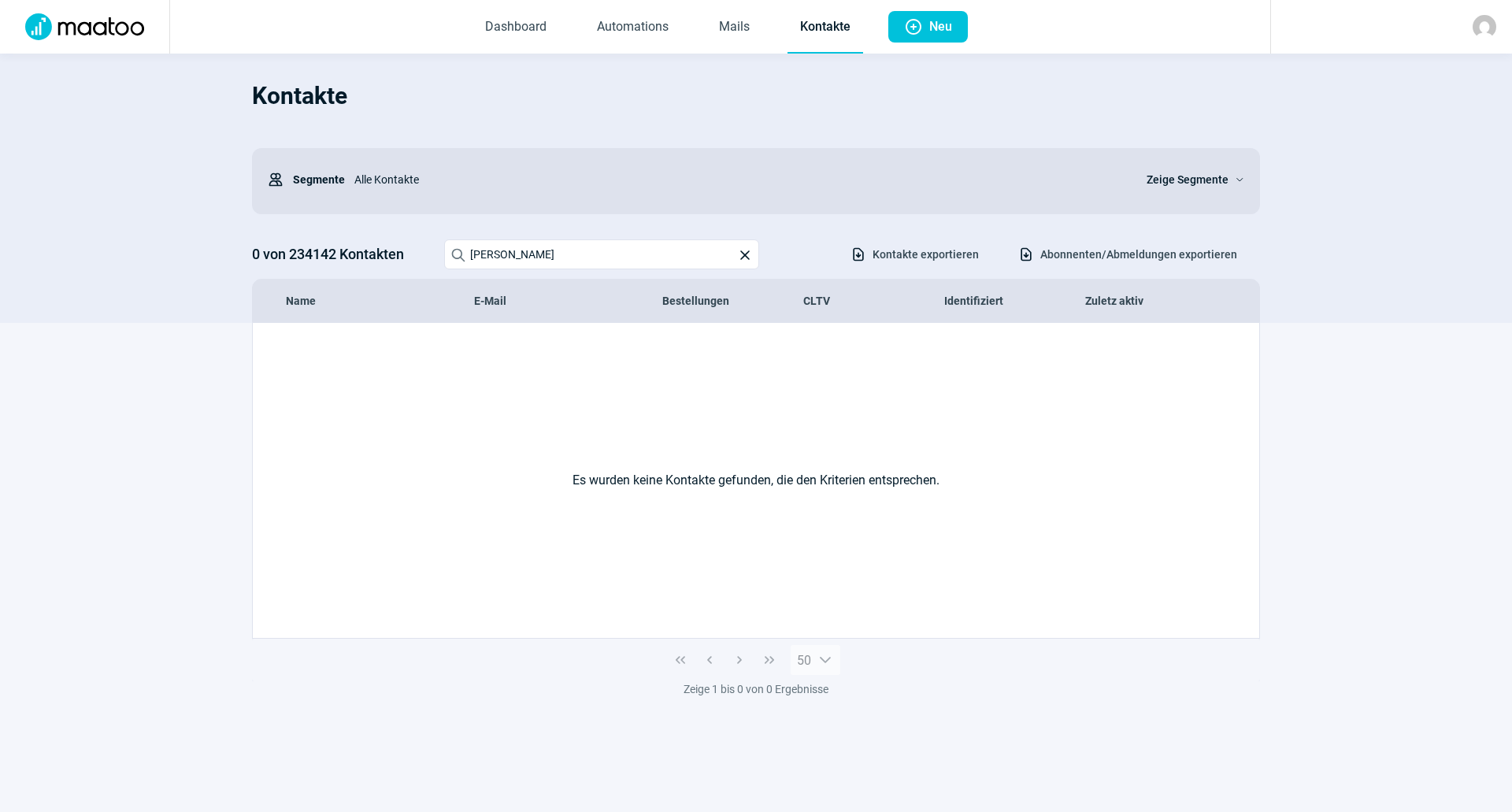
click at [607, 213] on div "Users icon Segmente Alle Kontakte Zeige Segmente ChevronDown icon" at bounding box center [756, 181] width 1008 height 66
click at [578, 258] on input "[PERSON_NAME]" at bounding box center [601, 254] width 315 height 30
click at [187, 249] on section "Kontakte Users icon Segmente Alle Kontakte Zeige Segmente ChevronDown icon 0 vo…" at bounding box center [756, 189] width 1512 height 269
click at [559, 241] on input "[PERSON_NAME]" at bounding box center [601, 254] width 315 height 30
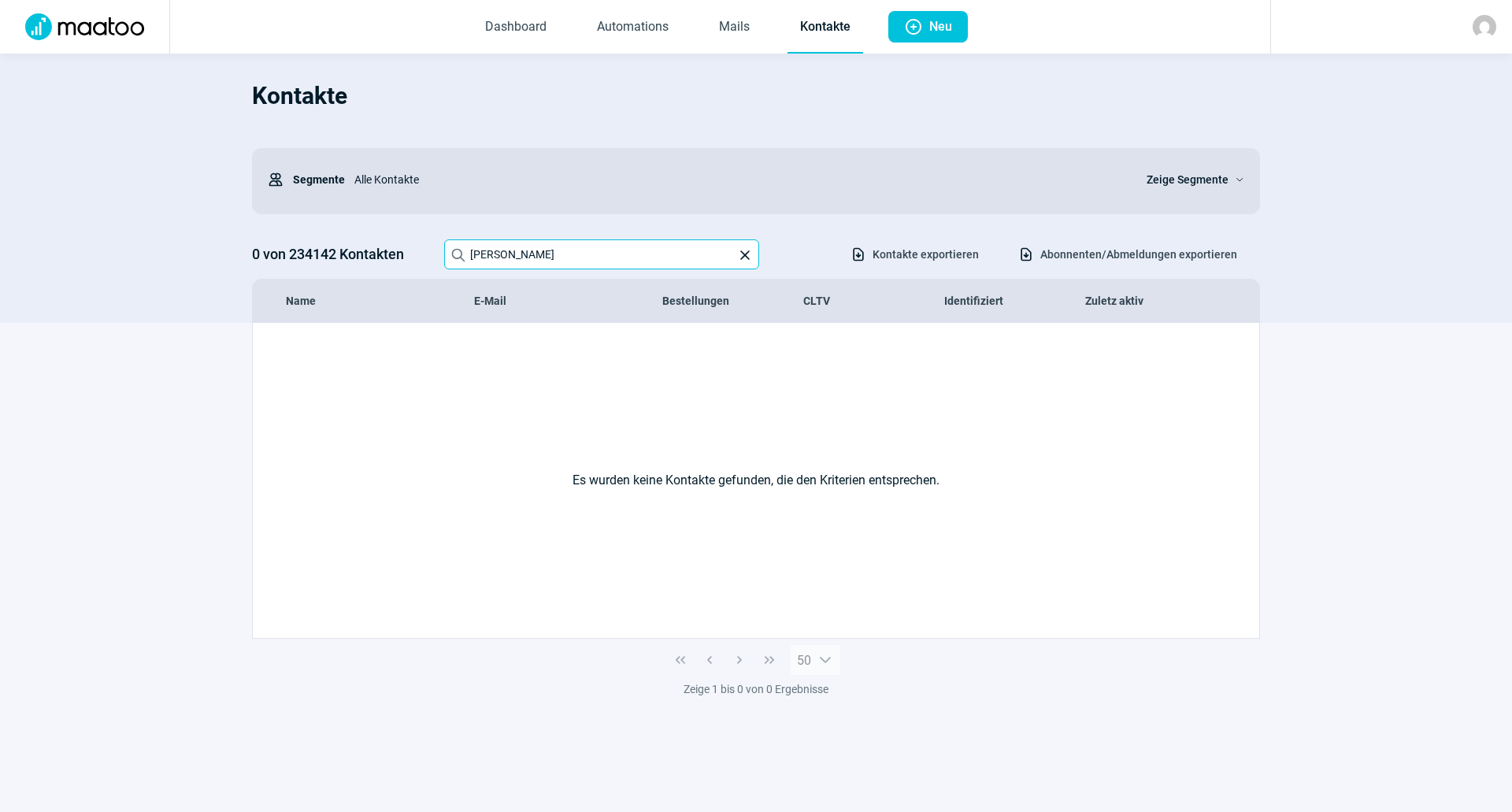
click at [559, 241] on input "[PERSON_NAME]" at bounding box center [601, 254] width 315 height 30
click at [633, 253] on input "[PERSON_NAME][PERSON_NAME]r" at bounding box center [601, 254] width 315 height 30
click at [618, 258] on input "burgunderloch" at bounding box center [601, 254] width 315 height 30
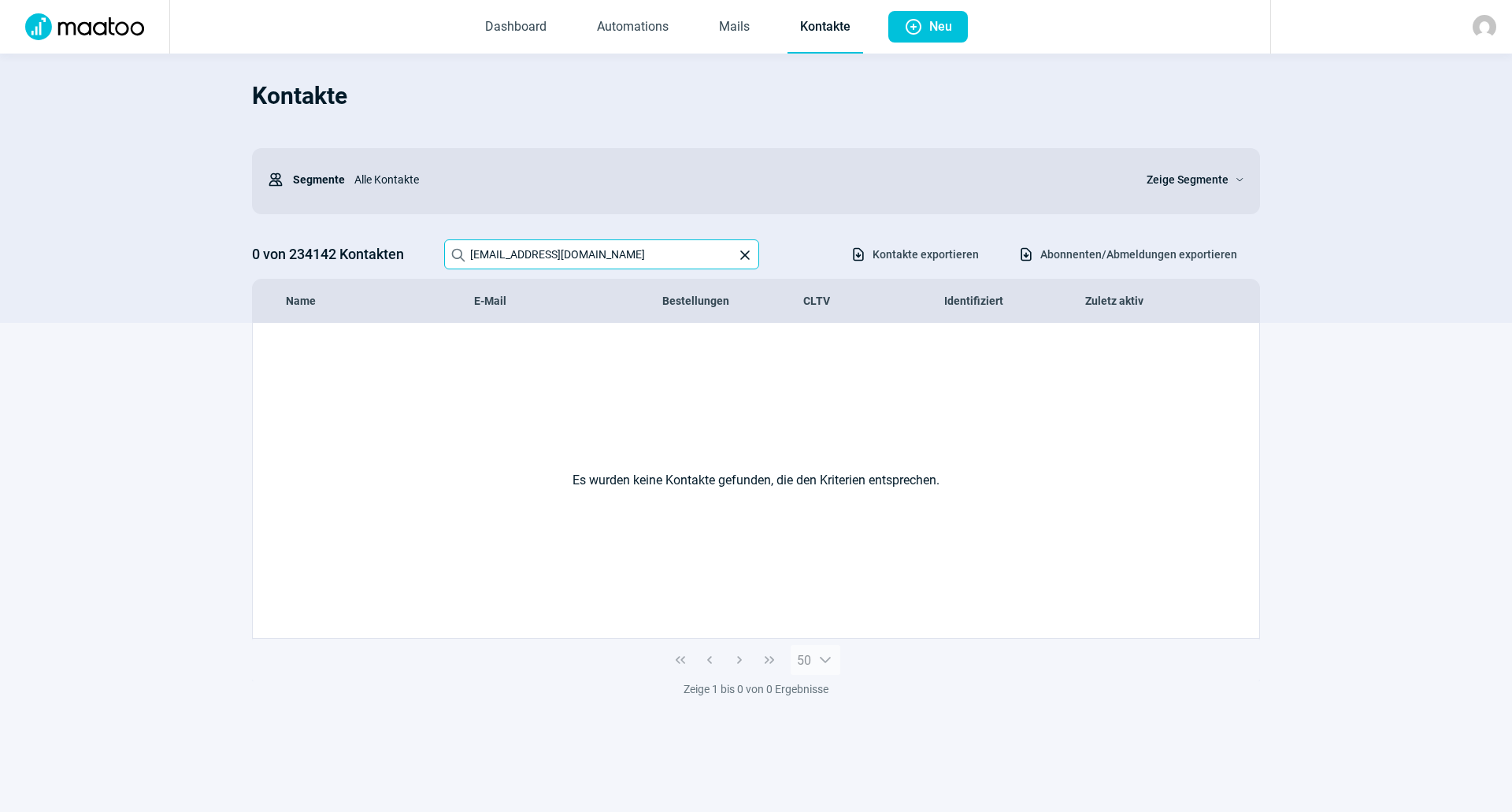
click at [626, 255] on input "[EMAIL_ADDRESS][DOMAIN_NAME]" at bounding box center [601, 254] width 315 height 30
type input "b"
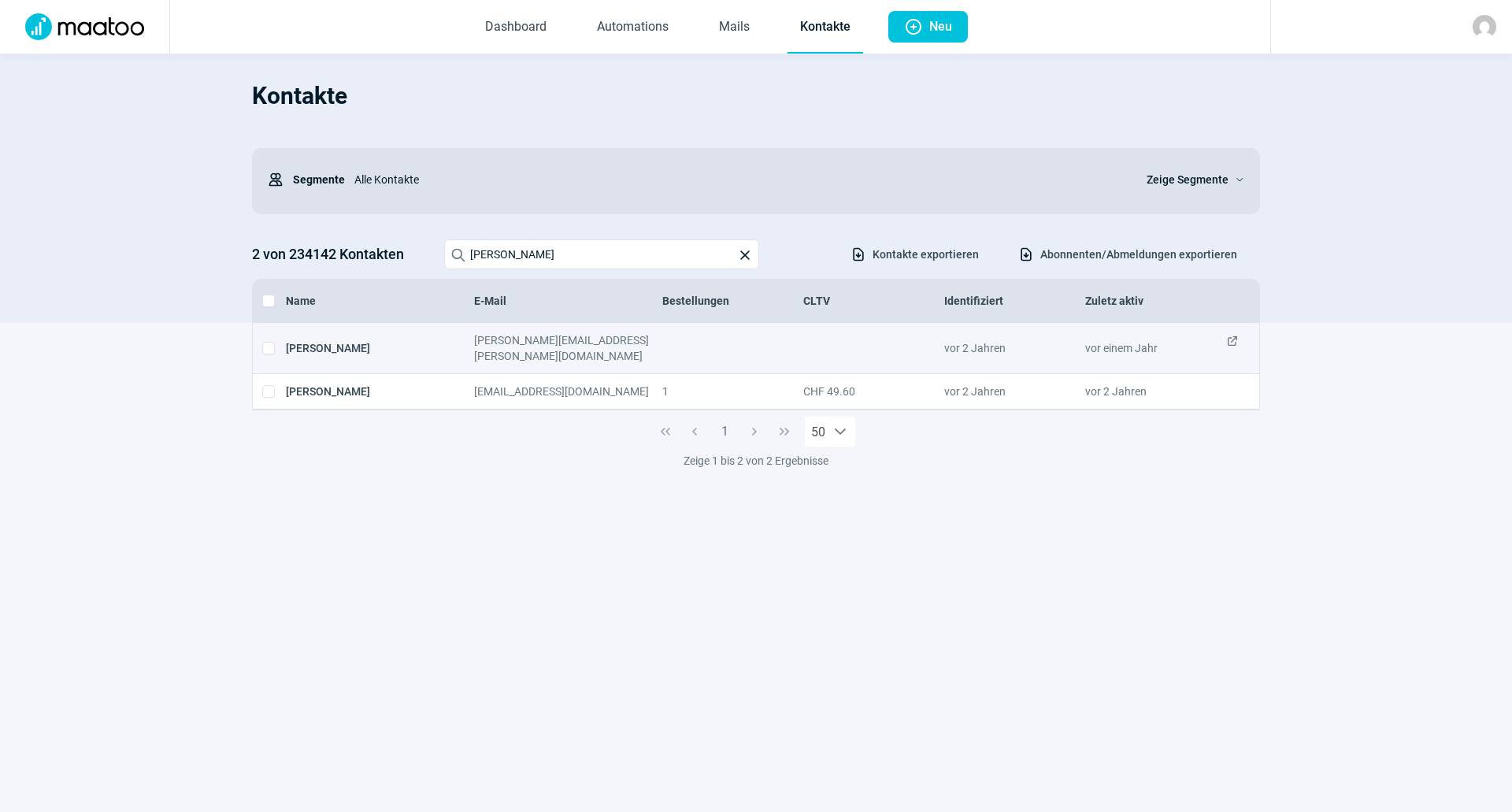
click at [1226, 341] on span "ExternalLink icon" at bounding box center [1232, 347] width 13 height 32
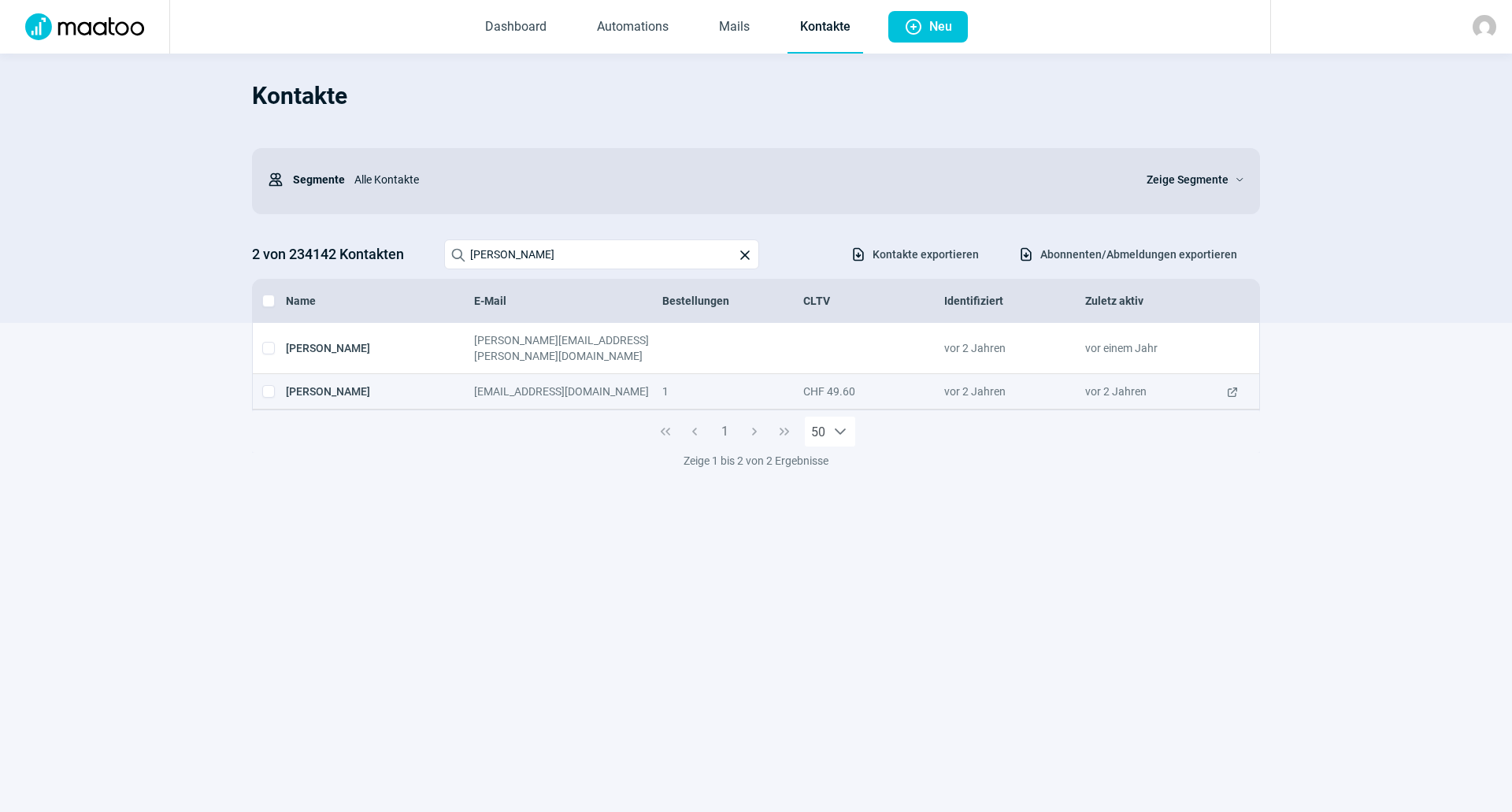
click at [423, 383] on div "[PERSON_NAME]" at bounding box center [380, 391] width 189 height 15
click at [1233, 383] on span "ExternalLink icon" at bounding box center [1232, 391] width 13 height 15
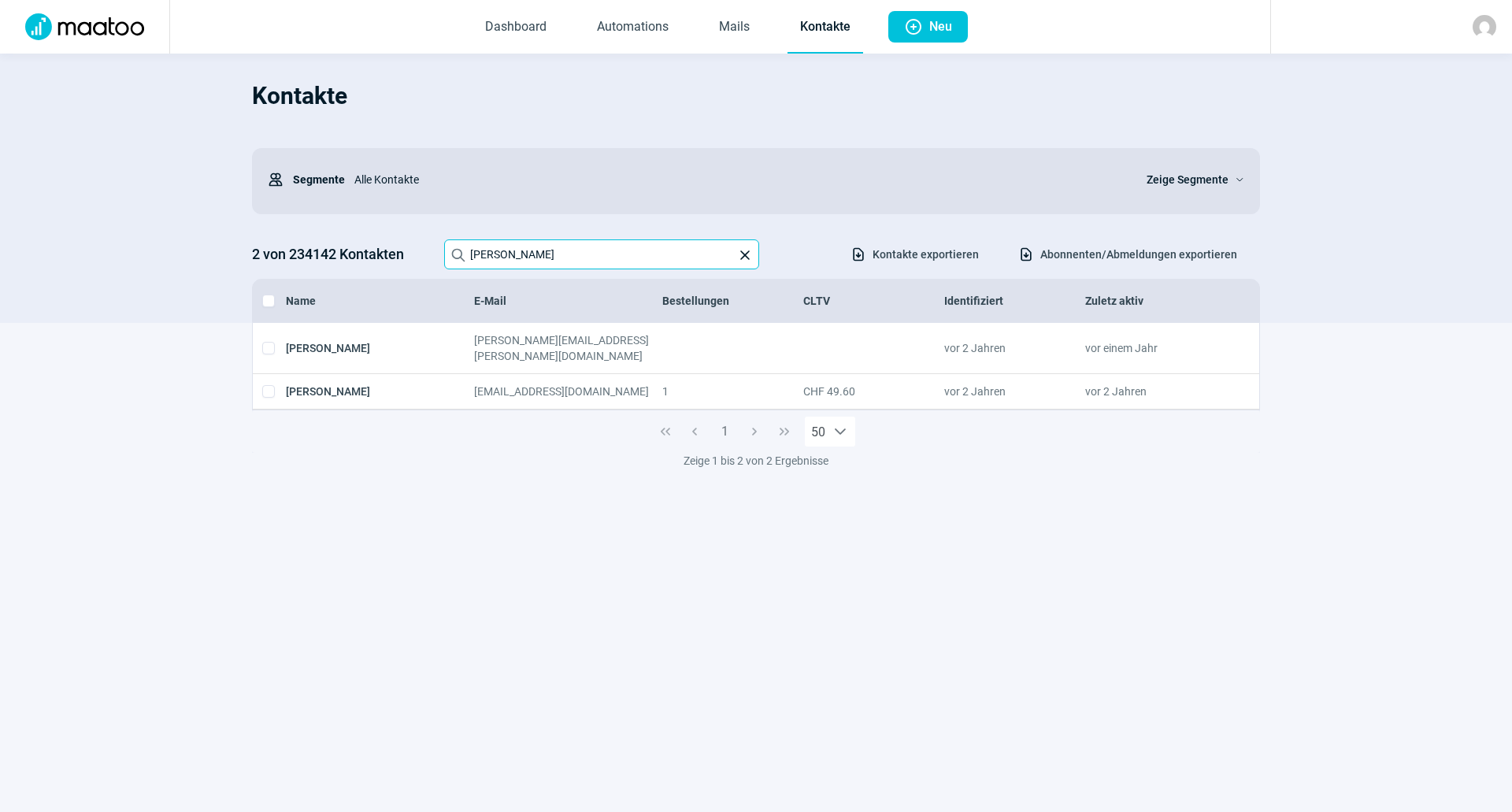
click at [540, 264] on input "[PERSON_NAME]" at bounding box center [601, 254] width 315 height 30
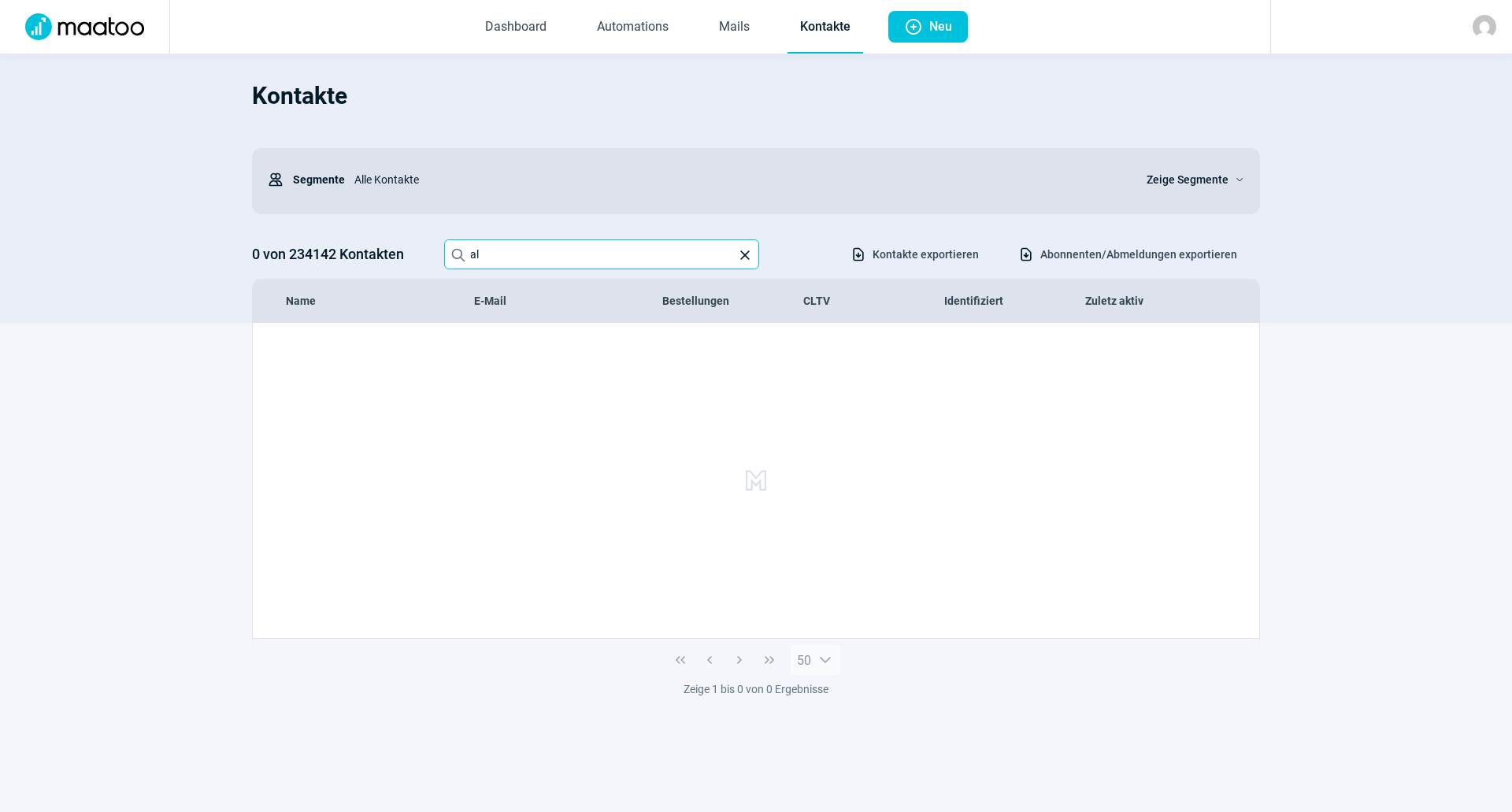
type input "a"
click at [612, 254] on input "[EMAIL_ADDRESS][DOMAIN_NAME]" at bounding box center [601, 254] width 315 height 30
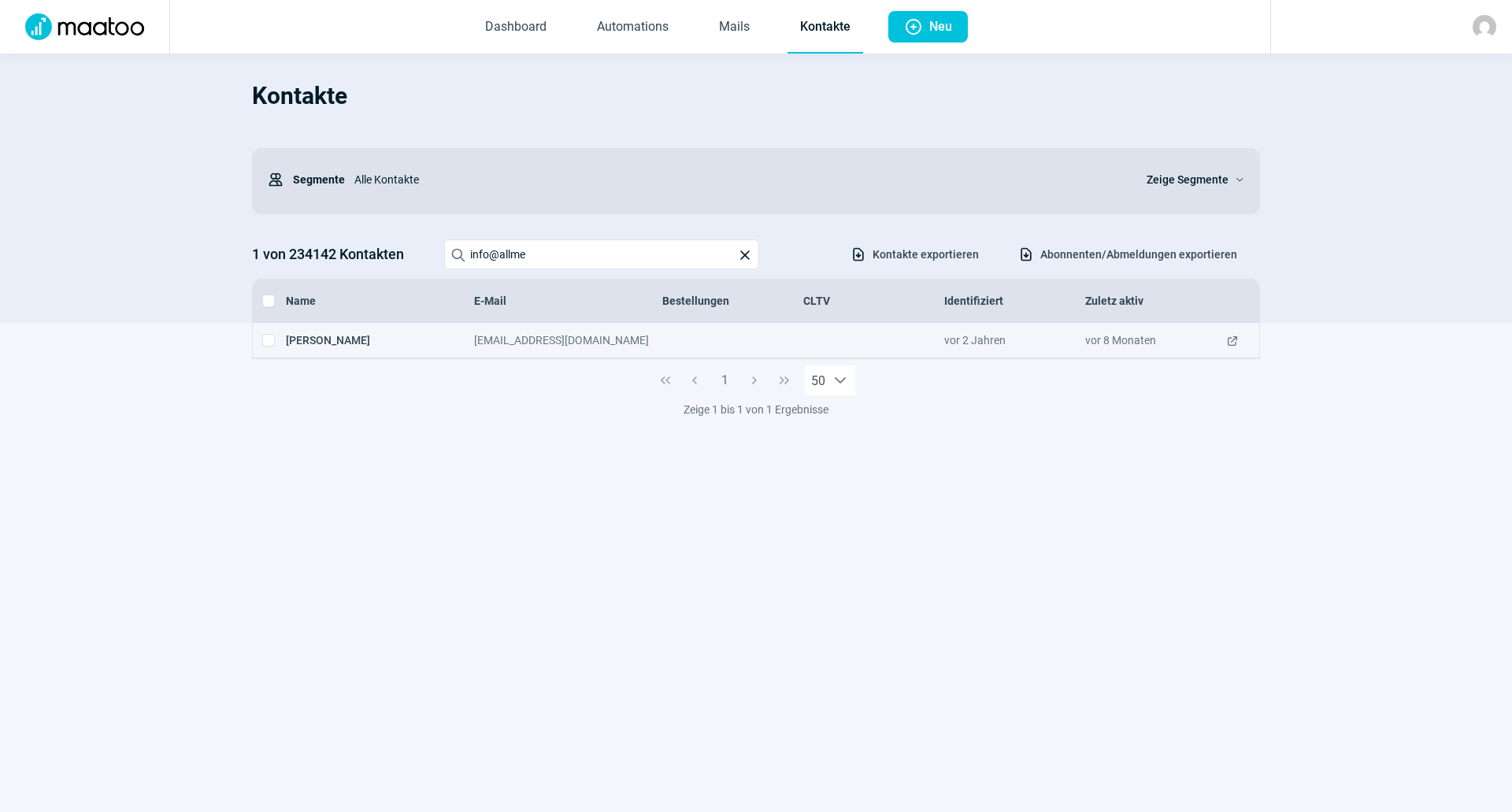
click at [516, 338] on div "[EMAIL_ADDRESS][DOMAIN_NAME]" at bounding box center [569, 340] width 189 height 15
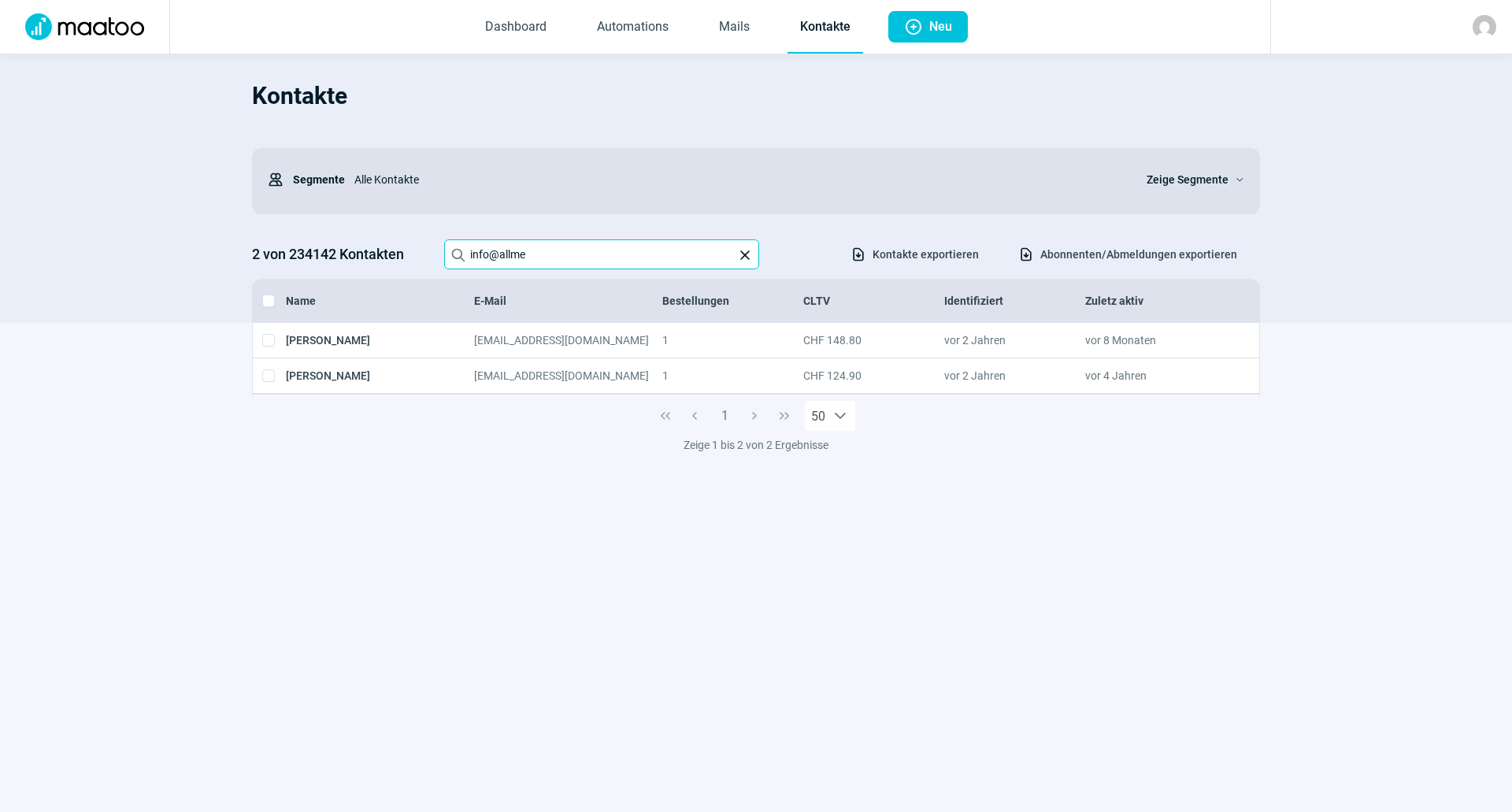
click at [552, 256] on input "info@allme" at bounding box center [601, 254] width 315 height 30
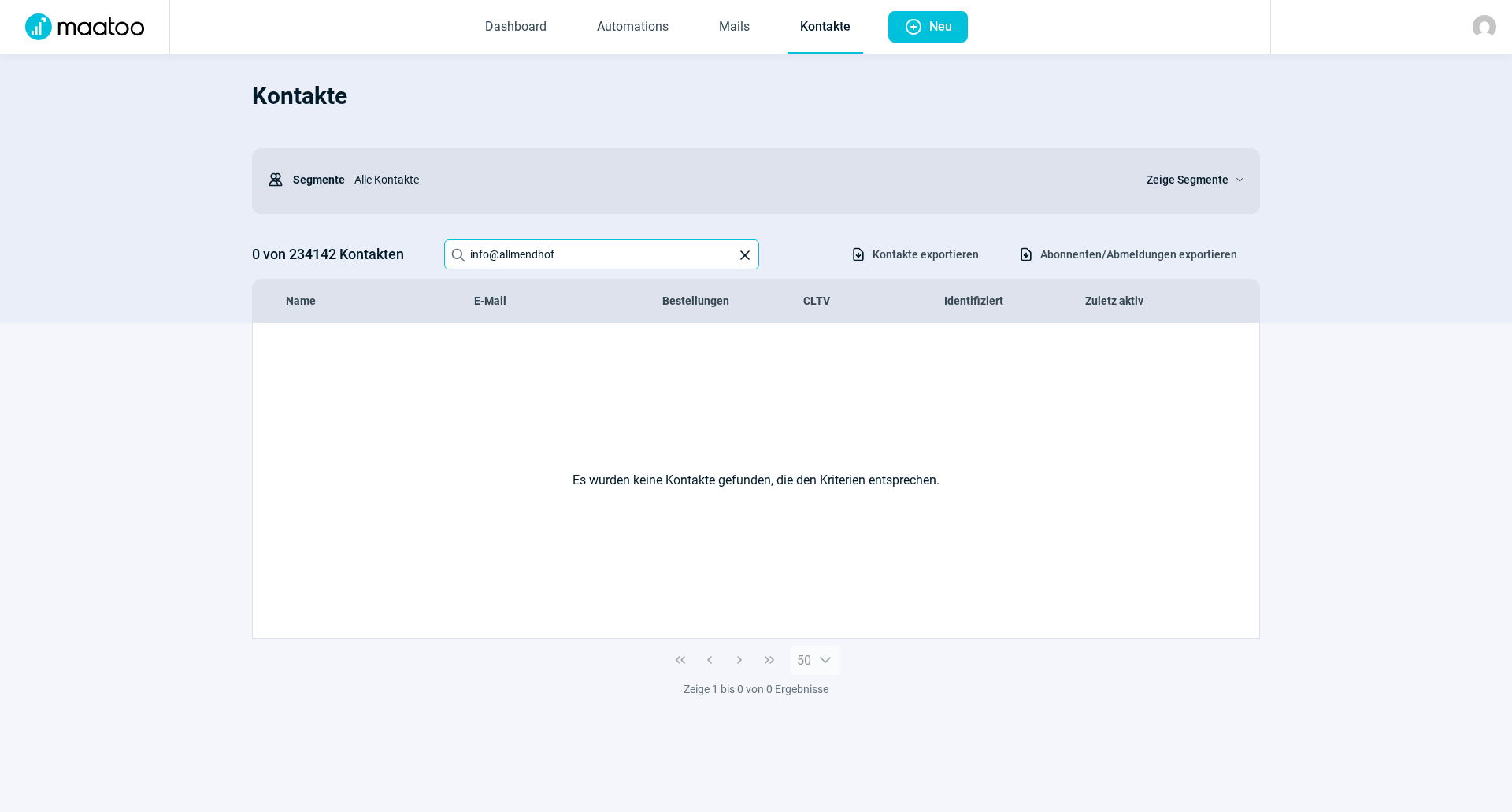
click at [613, 250] on input "info@allmendhof" at bounding box center [601, 254] width 315 height 30
type input "j"
drag, startPoint x: 646, startPoint y: 252, endPoint x: 216, endPoint y: 275, distance: 430.6
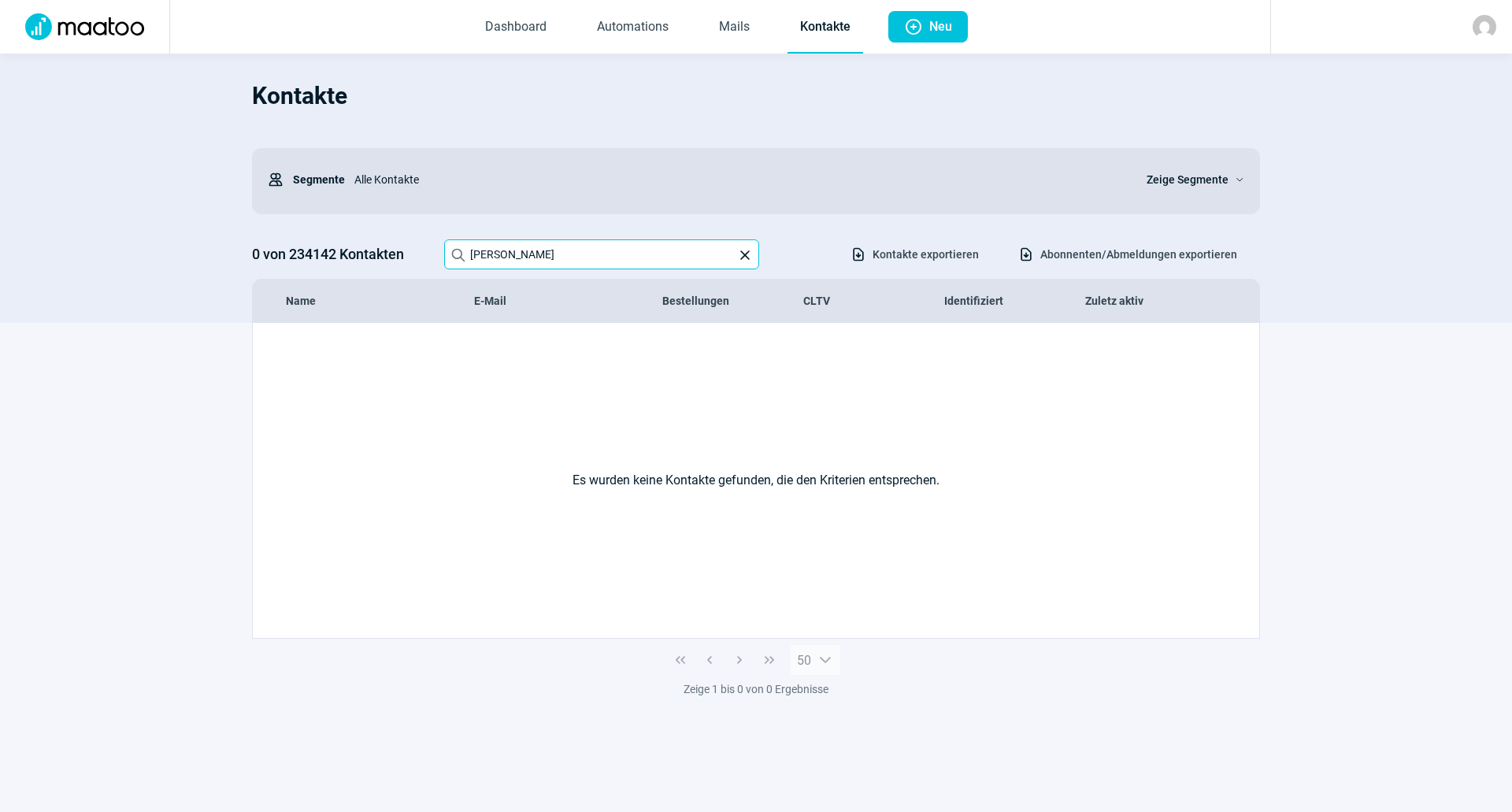
click at [216, 275] on section "Kontakte Users icon Segmente Alle Kontakte Zeige Segmente ChevronDown icon 0 vo…" at bounding box center [756, 189] width 1512 height 269
click at [621, 257] on input "[EMAIL_ADDRESS][DOMAIN_NAME]" at bounding box center [601, 254] width 315 height 30
type input "f"
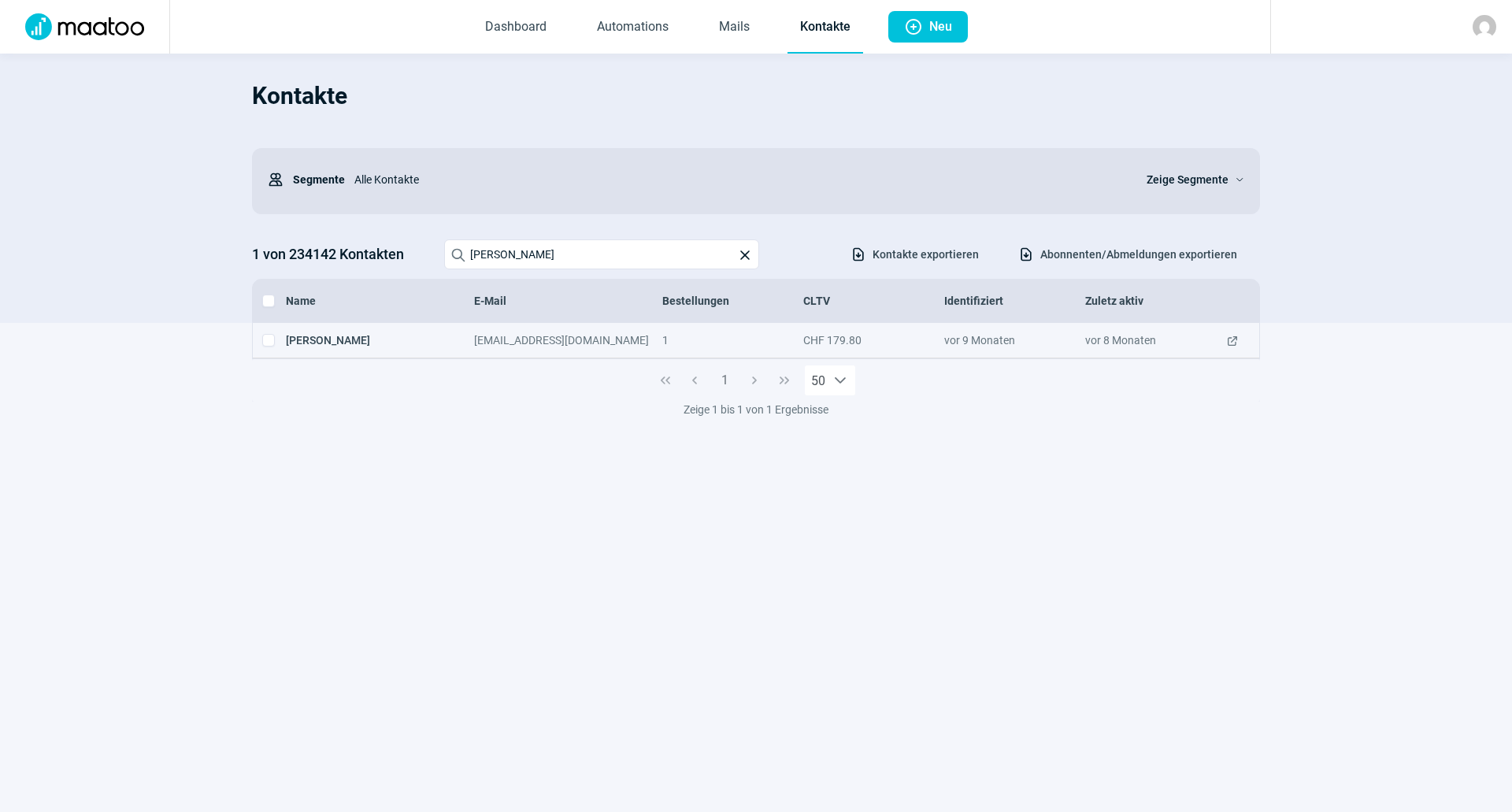
click at [618, 342] on div "[EMAIL_ADDRESS][DOMAIN_NAME]" at bounding box center [569, 340] width 189 height 15
click at [1232, 343] on span "ExternalLink icon" at bounding box center [1232, 340] width 13 height 15
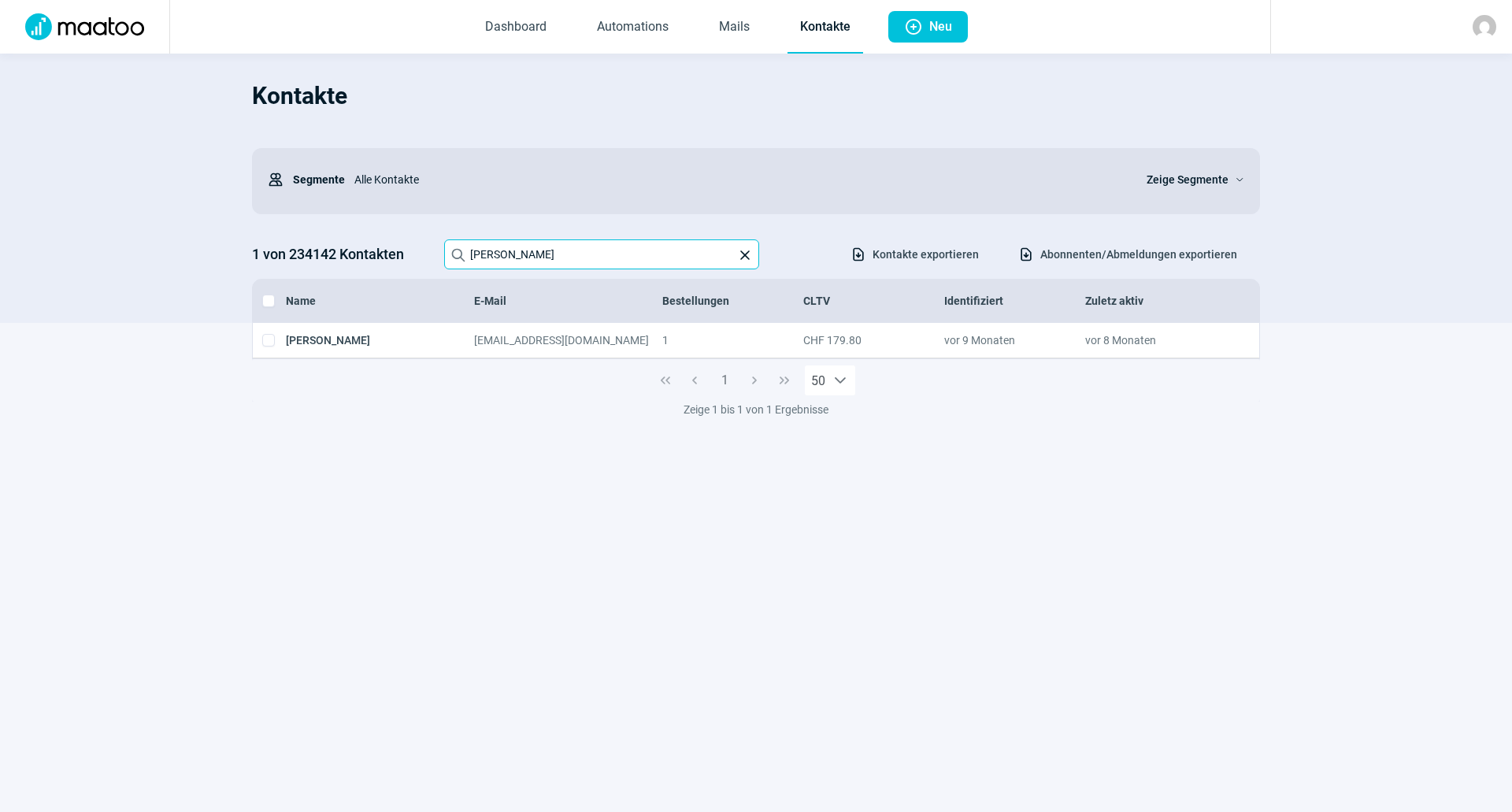
click at [602, 248] on input "[PERSON_NAME]" at bounding box center [601, 254] width 315 height 30
click at [618, 247] on input "[PERSON_NAME]" at bounding box center [601, 254] width 315 height 30
drag, startPoint x: 619, startPoint y: 248, endPoint x: 423, endPoint y: 227, distance: 197.1
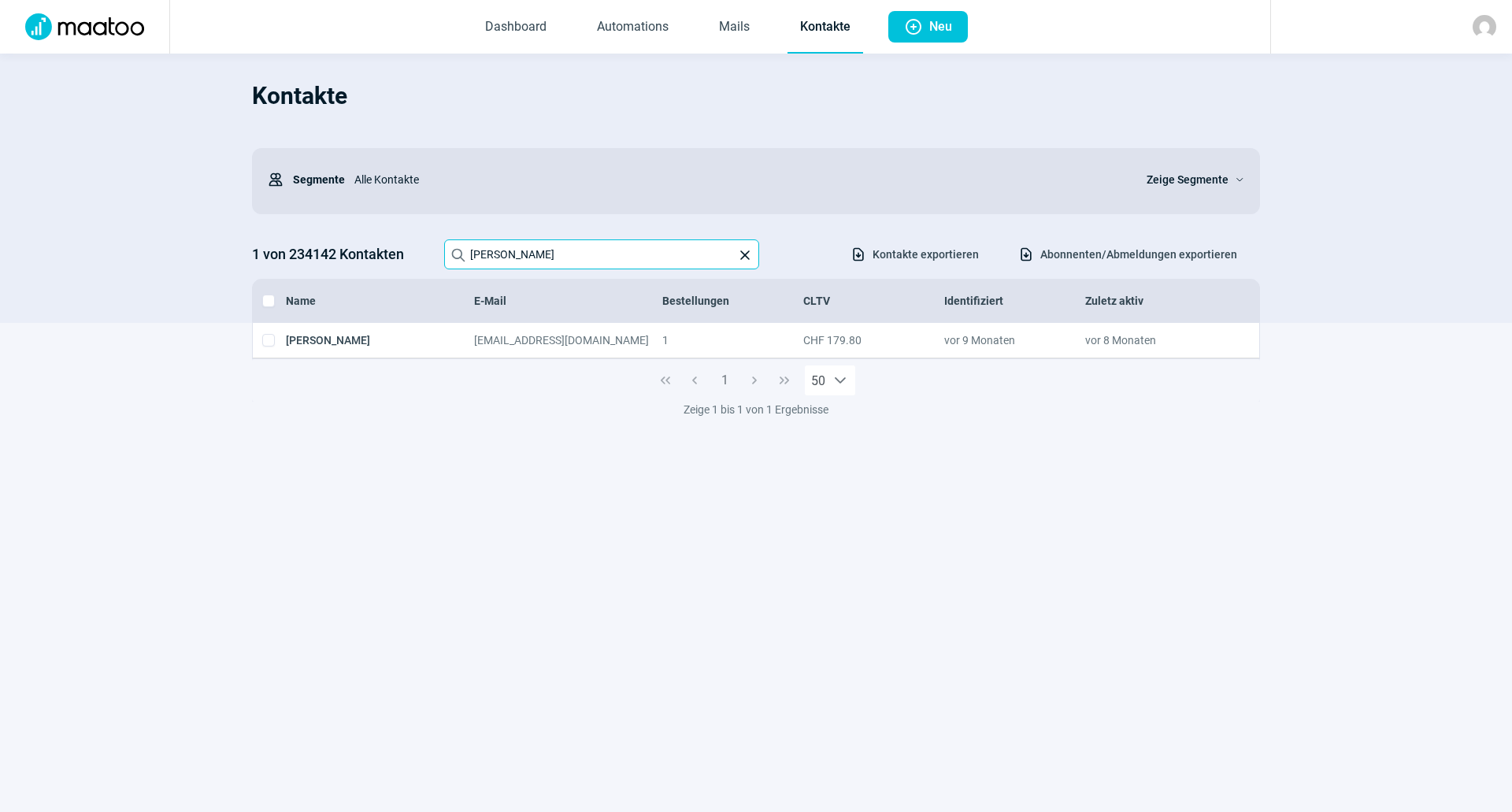
click at [423, 227] on div "Kontakte Users icon Segmente Alle Kontakte Zeige Segmente ChevronDown icon 1 vo…" at bounding box center [756, 195] width 1008 height 253
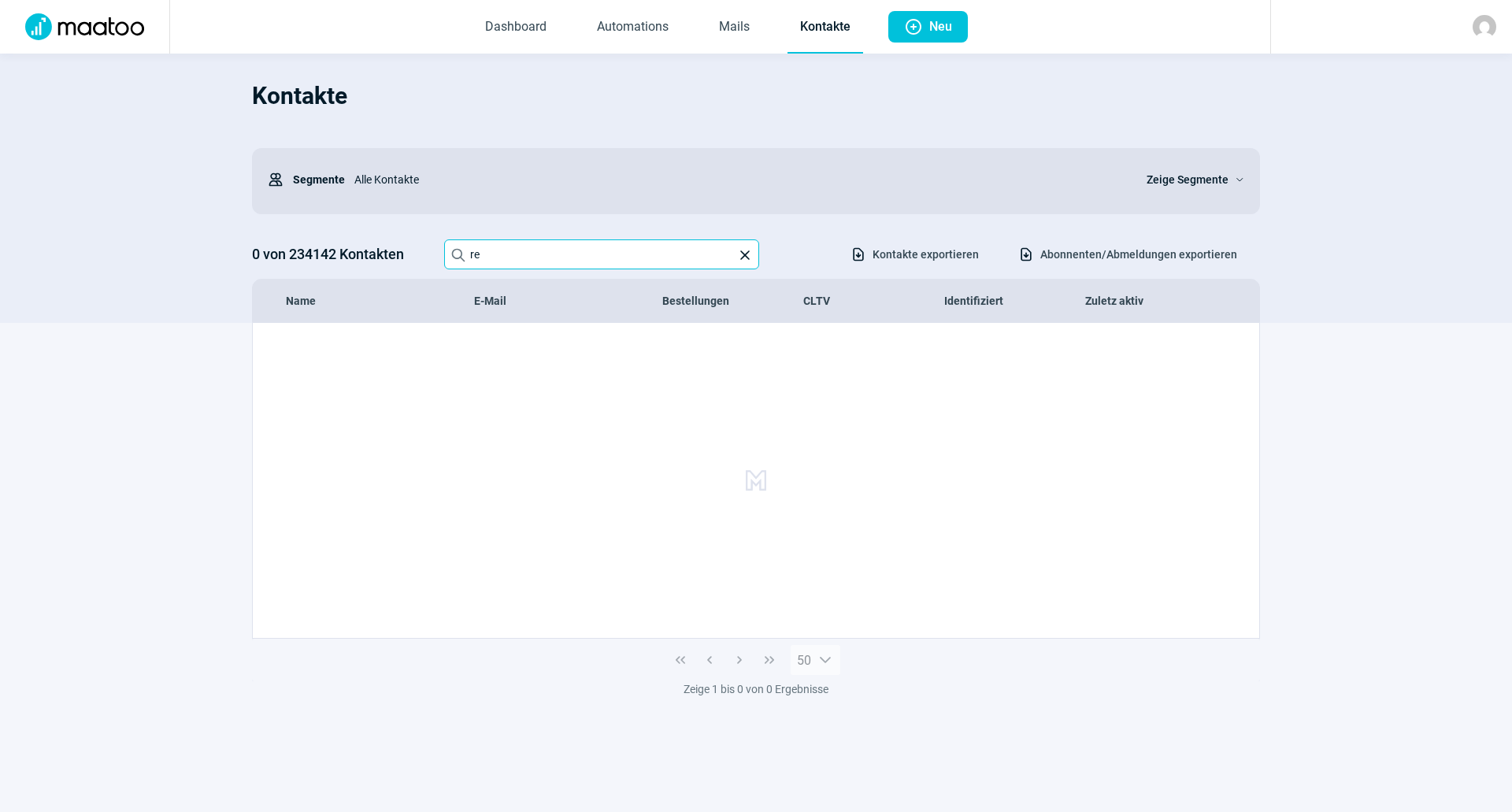
type input "r"
type input "[EMAIL_ADDRESS][DOMAIN_NAME]"
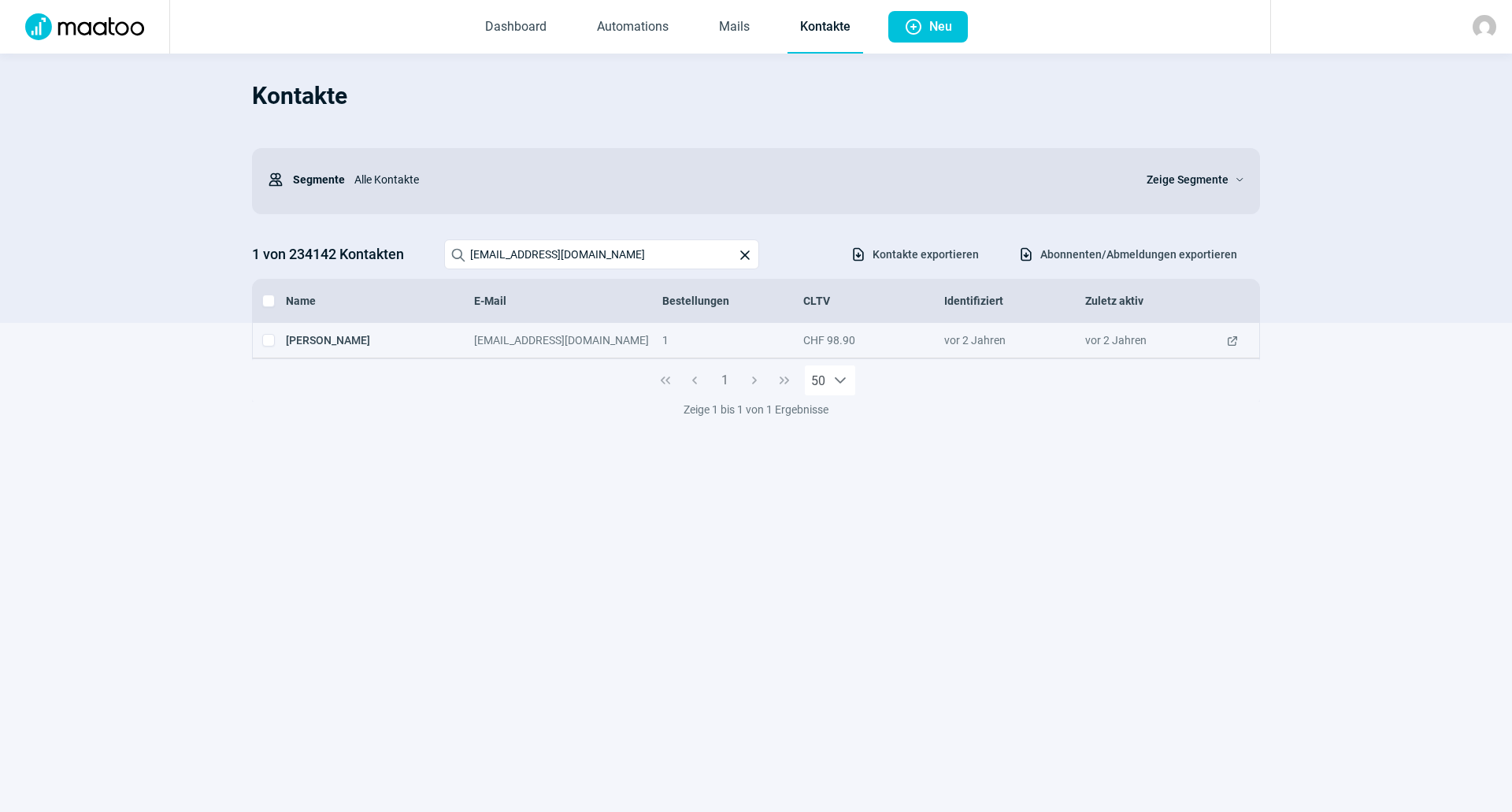
click at [1229, 343] on span "ExternalLink icon" at bounding box center [1232, 340] width 13 height 15
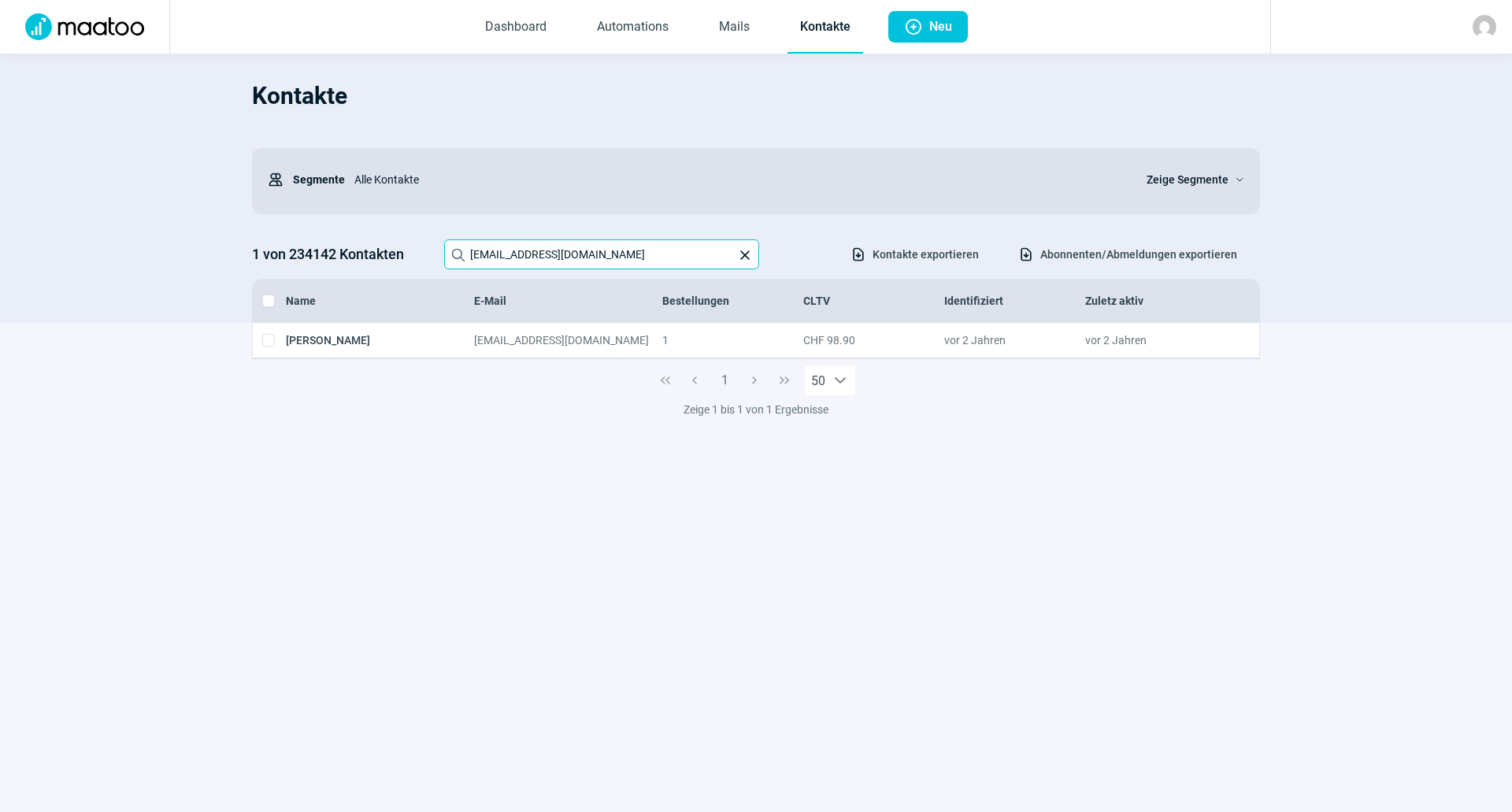
click at [582, 262] on input "[EMAIL_ADDRESS][DOMAIN_NAME]" at bounding box center [601, 254] width 315 height 30
drag, startPoint x: 582, startPoint y: 259, endPoint x: 414, endPoint y: 230, distance: 170.5
click at [414, 230] on div "Kontakte Users icon Segmente Alle Kontakte Zeige Segmente ChevronDown icon 1 vo…" at bounding box center [756, 195] width 1008 height 253
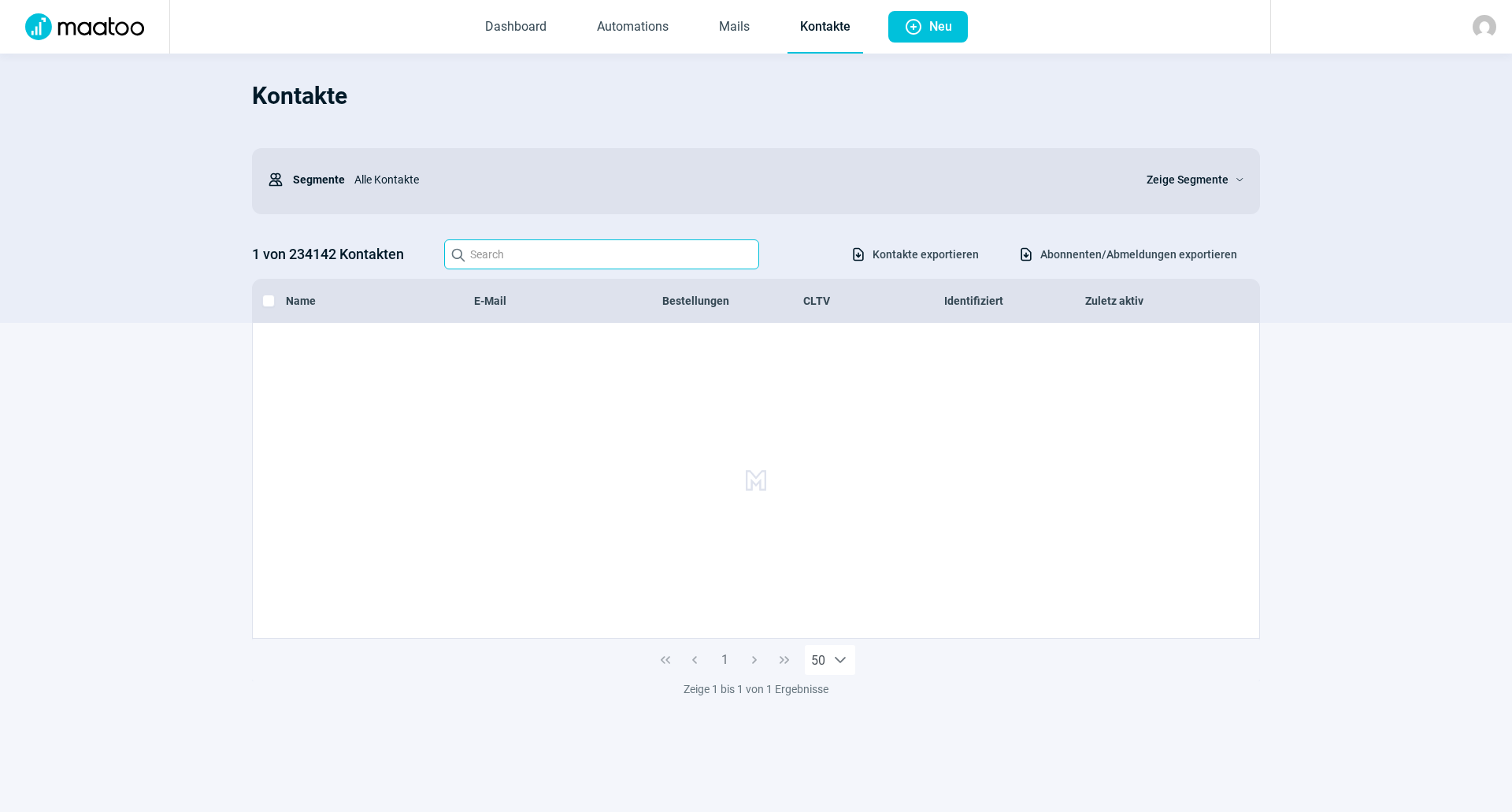
paste input "[EMAIL_ADDRESS][DOMAIN_NAME]"
click at [603, 262] on input "[EMAIL_ADDRESS][DOMAIN_NAME]" at bounding box center [601, 254] width 315 height 30
click at [602, 262] on input "[EMAIL_ADDRESS][DOMAIN_NAME]" at bounding box center [601, 254] width 315 height 30
type input "y"
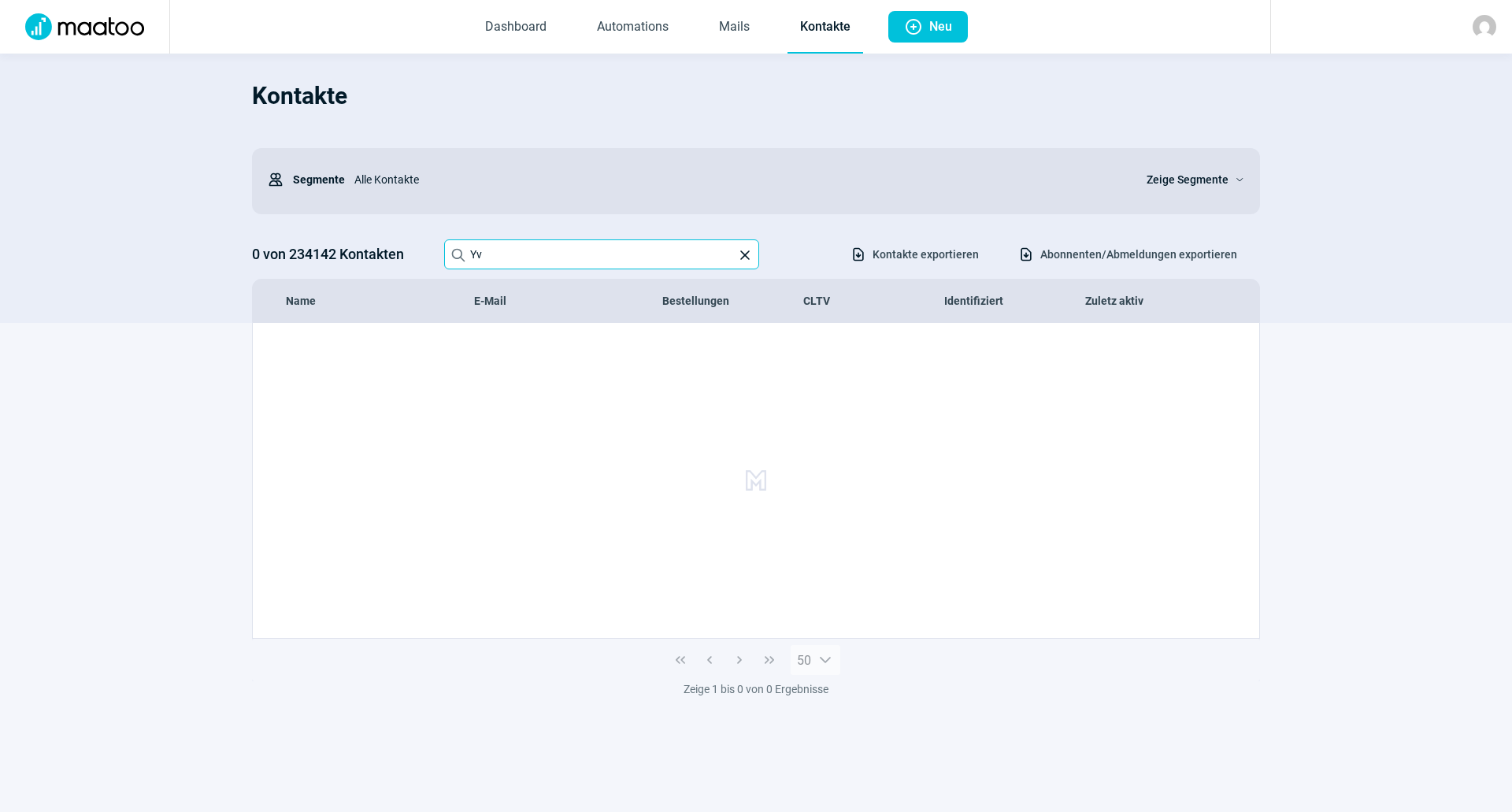
type input "Y"
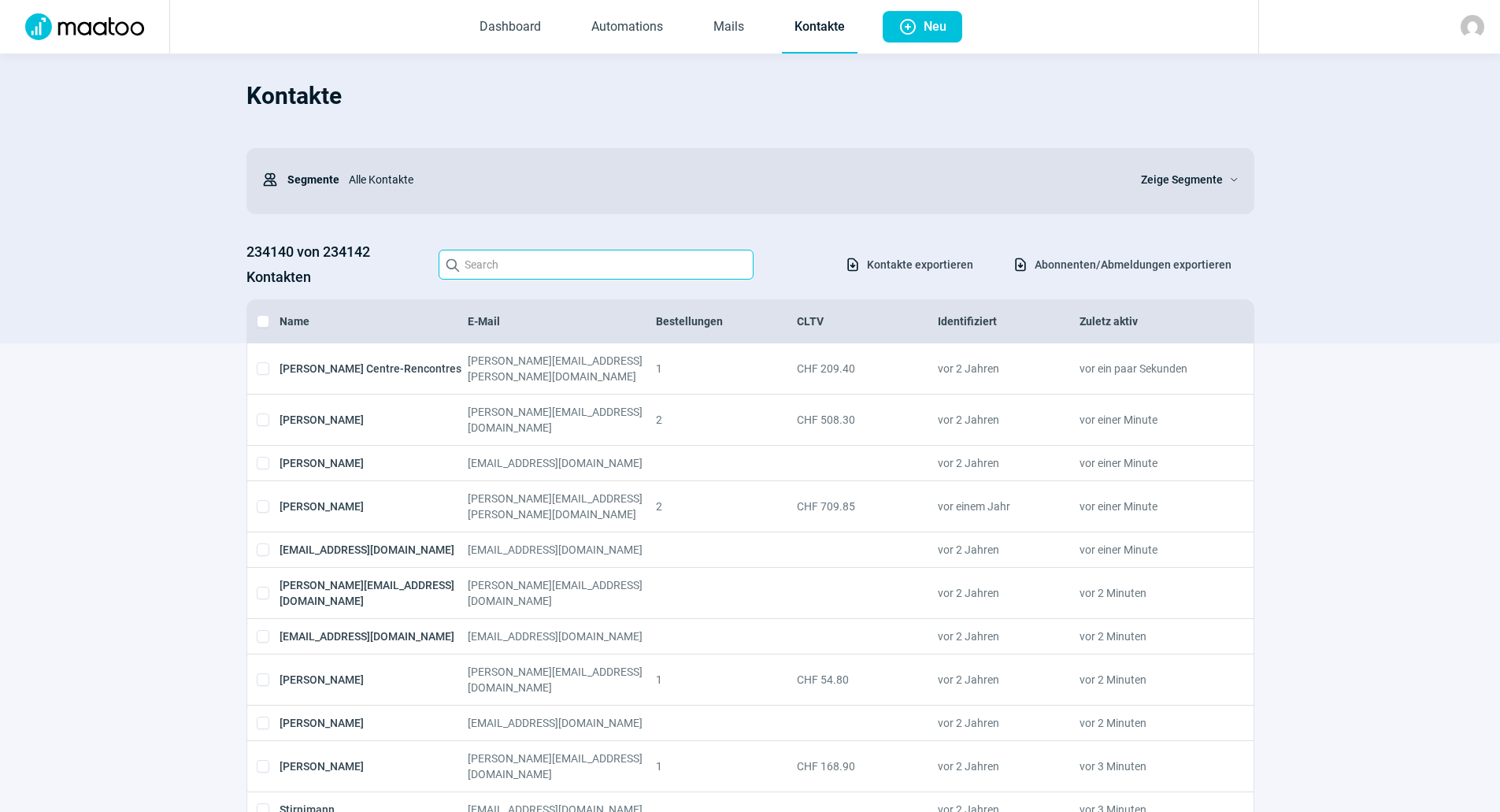
click at [515, 271] on input "Search icon" at bounding box center [596, 264] width 315 height 30
paste input "1492781"
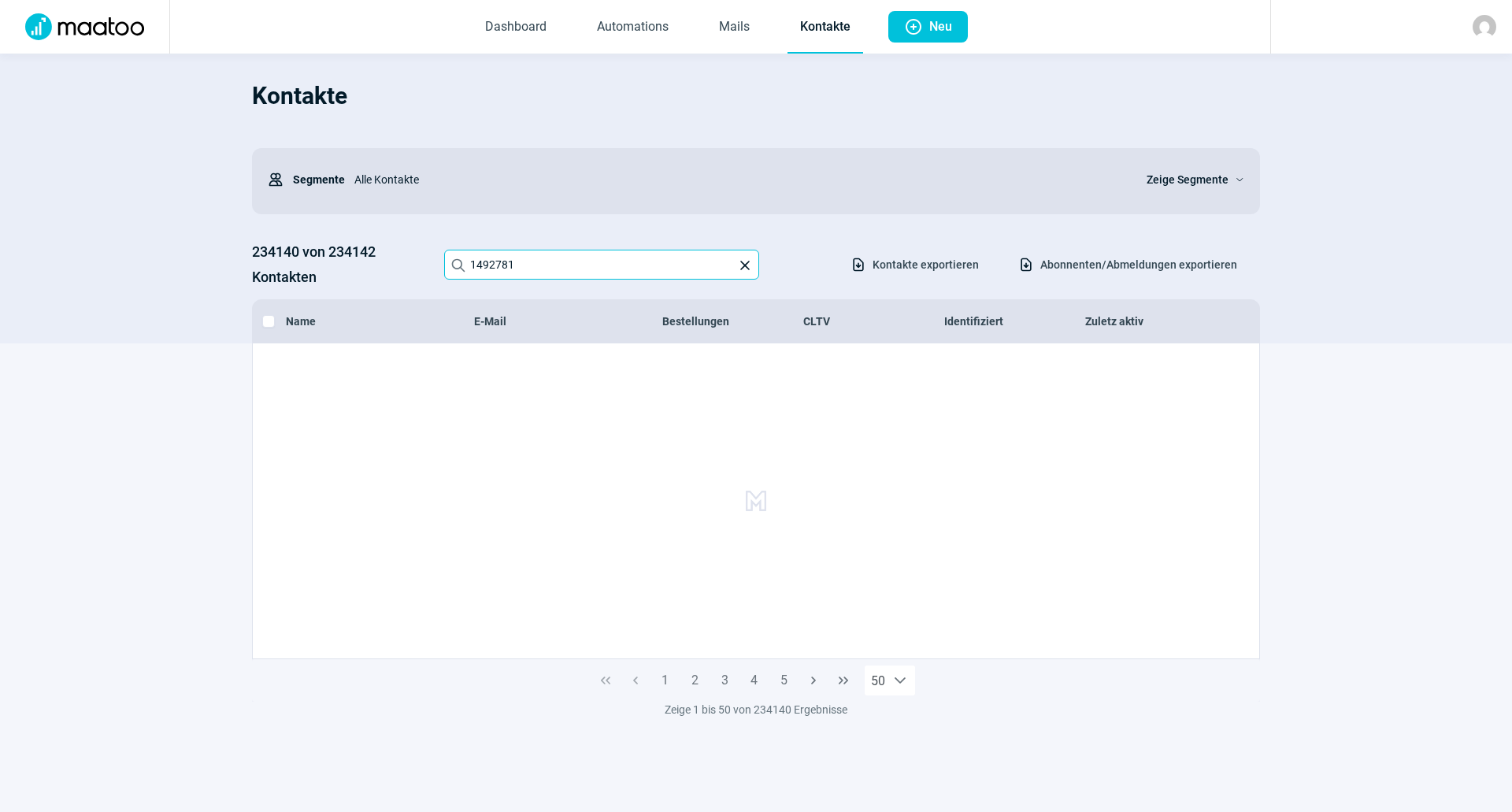
type input "1492781"
